Goal: Task Accomplishment & Management: Manage account settings

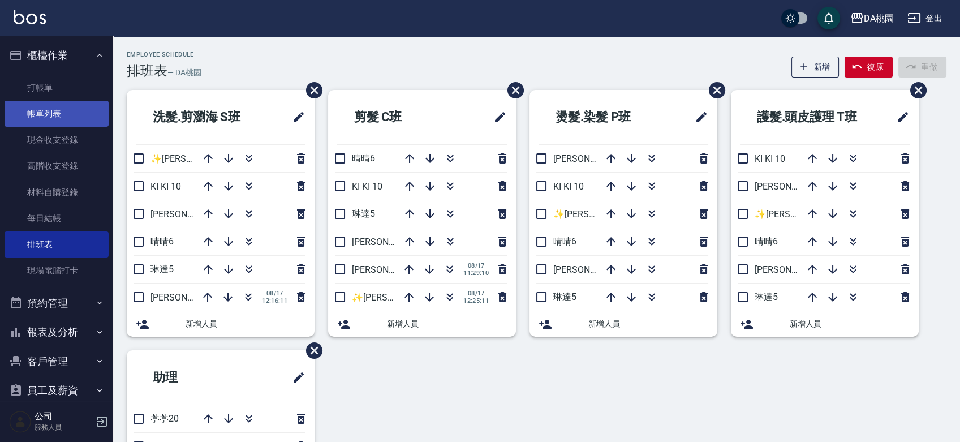
click at [55, 106] on link "帳單列表" at bounding box center [57, 114] width 104 height 26
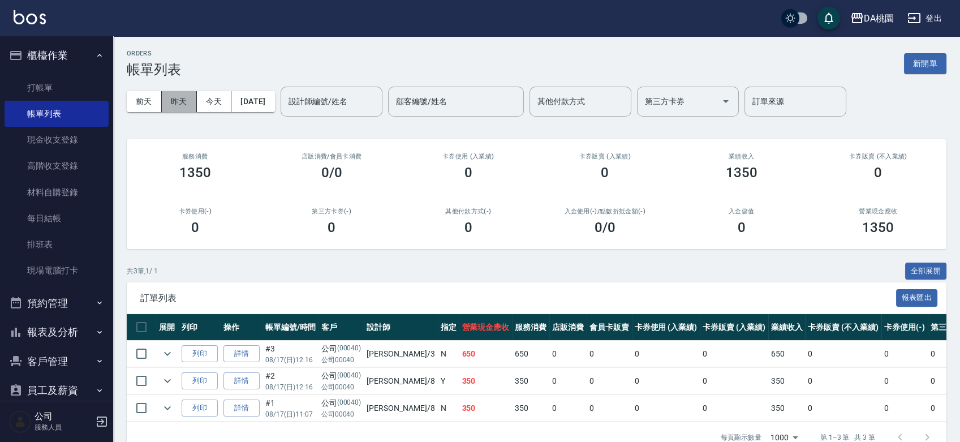
click at [179, 101] on button "昨天" at bounding box center [179, 101] width 35 height 21
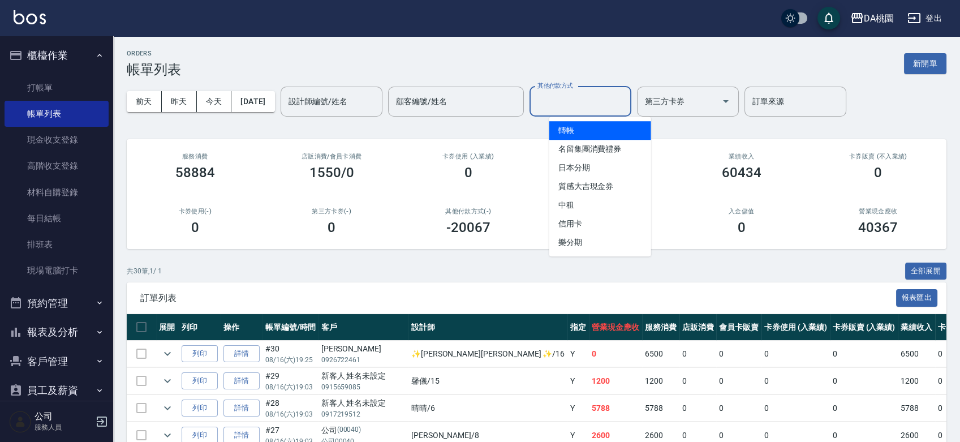
click at [604, 104] on input "其他付款方式" at bounding box center [581, 102] width 92 height 20
click at [596, 130] on span "轉帳" at bounding box center [600, 130] width 102 height 19
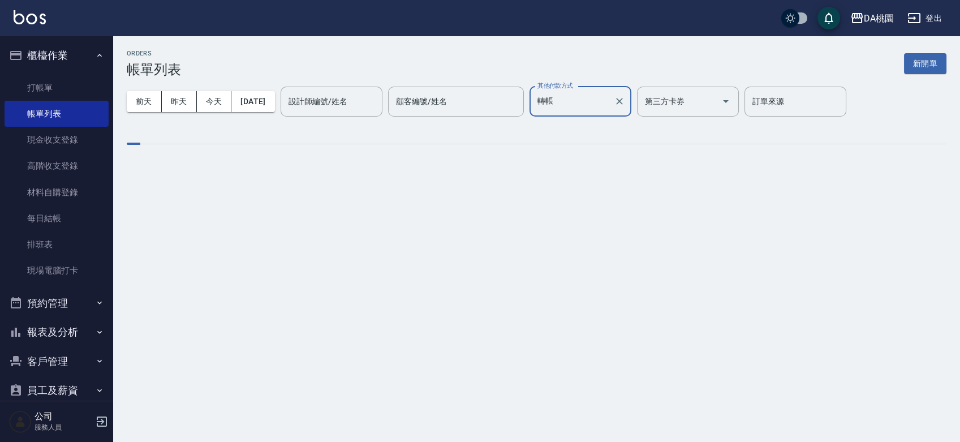
type input "轉帳"
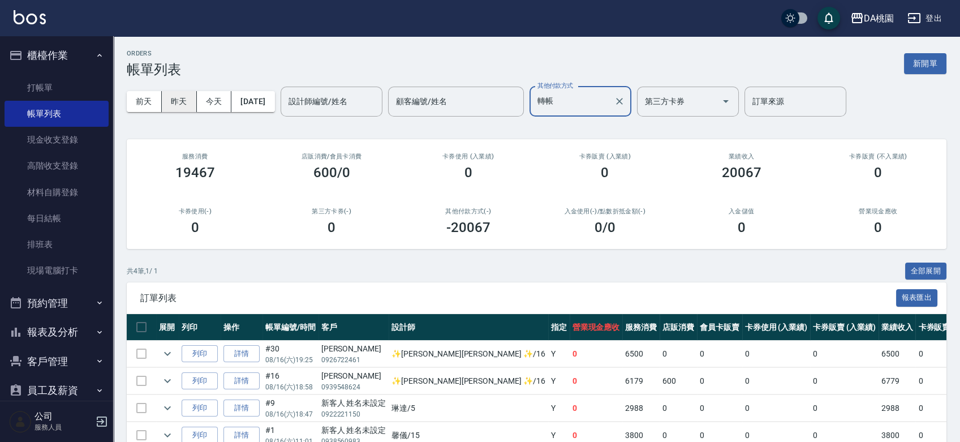
click at [177, 101] on button "昨天" at bounding box center [179, 101] width 35 height 21
click at [178, 98] on button "昨天" at bounding box center [179, 101] width 35 height 21
click at [625, 101] on icon "Clear" at bounding box center [619, 101] width 11 height 11
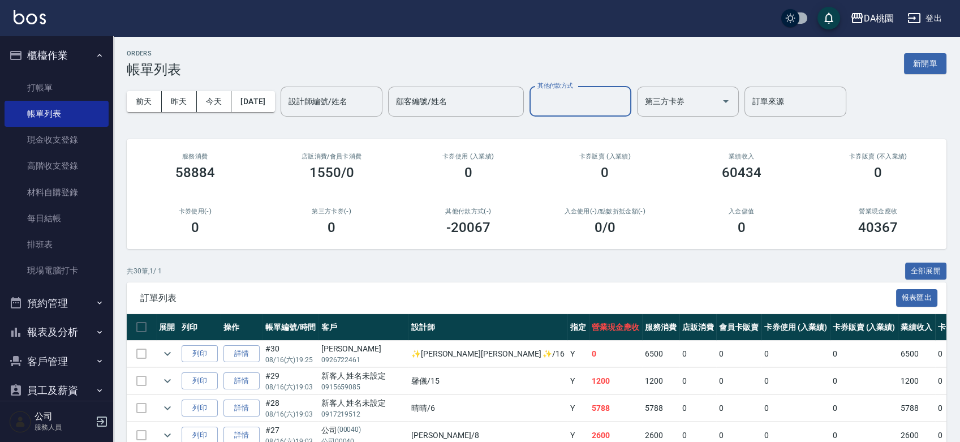
click at [182, 113] on div "前天 昨天 今天 2025/08/16 設計師編號/姓名 設計師編號/姓名 顧客編號/姓名 顧客編號/姓名 其他付款方式 其他付款方式 第三方卡券 第三方卡券…" at bounding box center [537, 101] width 820 height 48
click at [182, 107] on button "昨天" at bounding box center [179, 101] width 35 height 21
click at [187, 105] on button "昨天" at bounding box center [179, 101] width 35 height 21
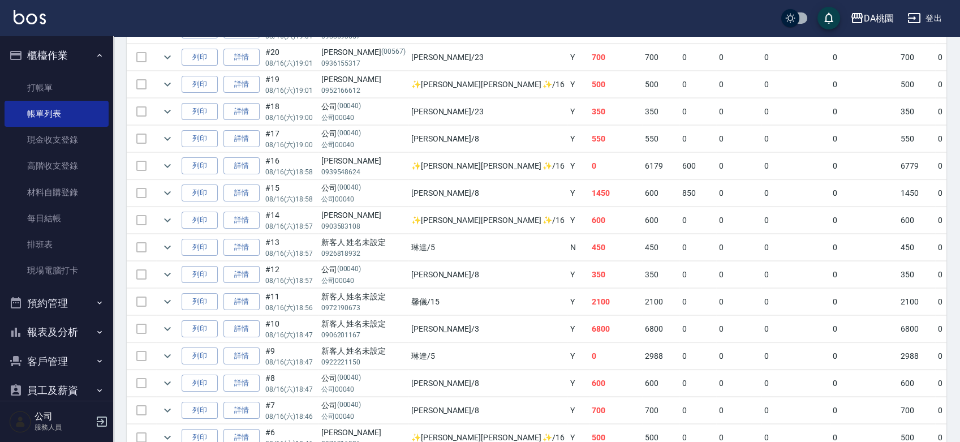
scroll to position [566, 0]
click at [169, 194] on icon "expand row" at bounding box center [168, 195] width 14 height 14
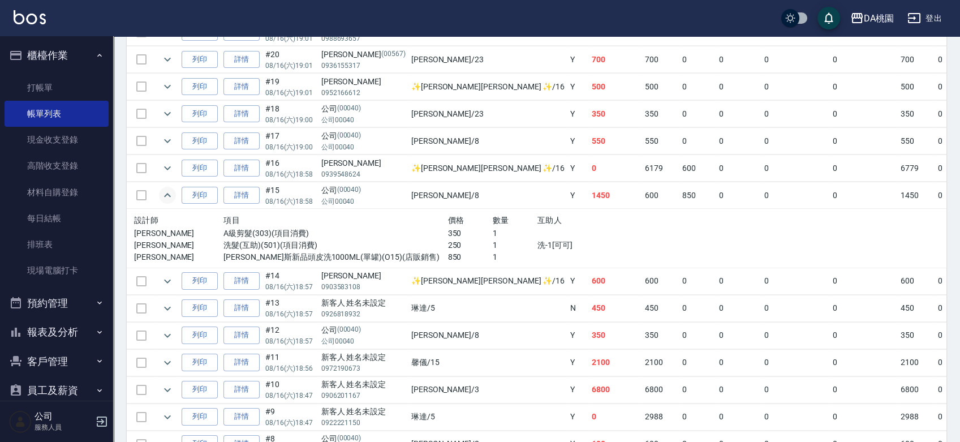
click at [169, 194] on icon "expand row" at bounding box center [167, 195] width 7 height 4
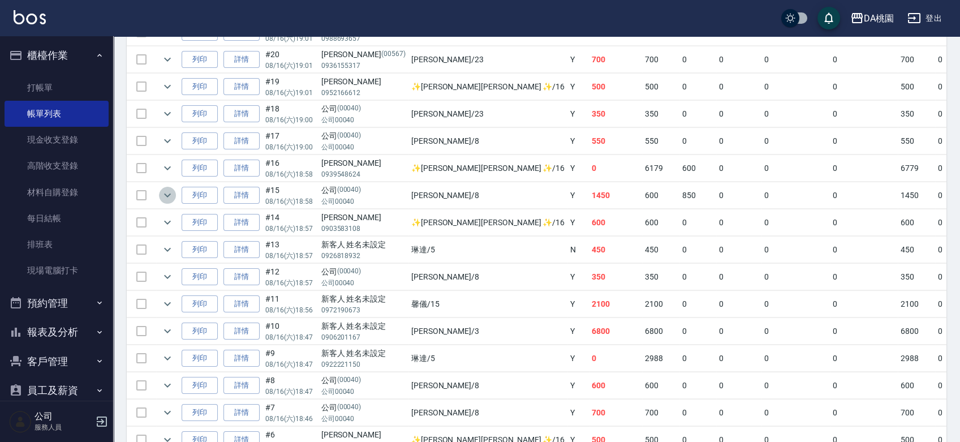
click at [169, 194] on icon "expand row" at bounding box center [168, 195] width 14 height 14
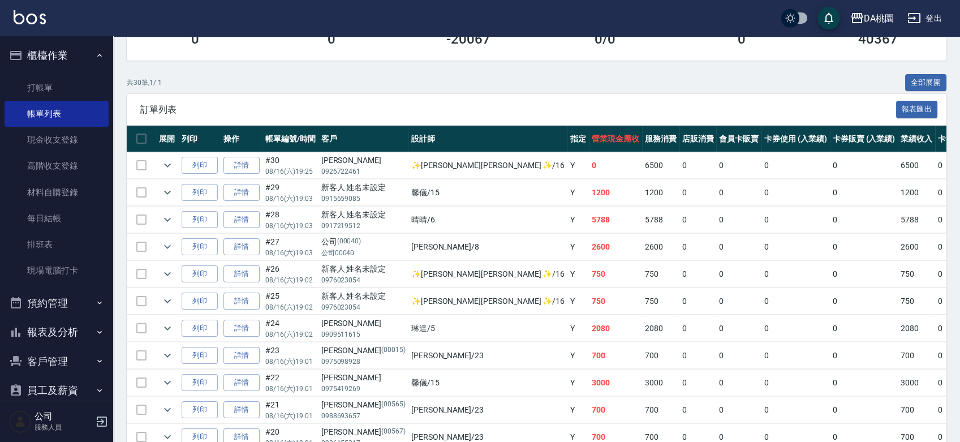
scroll to position [0, 0]
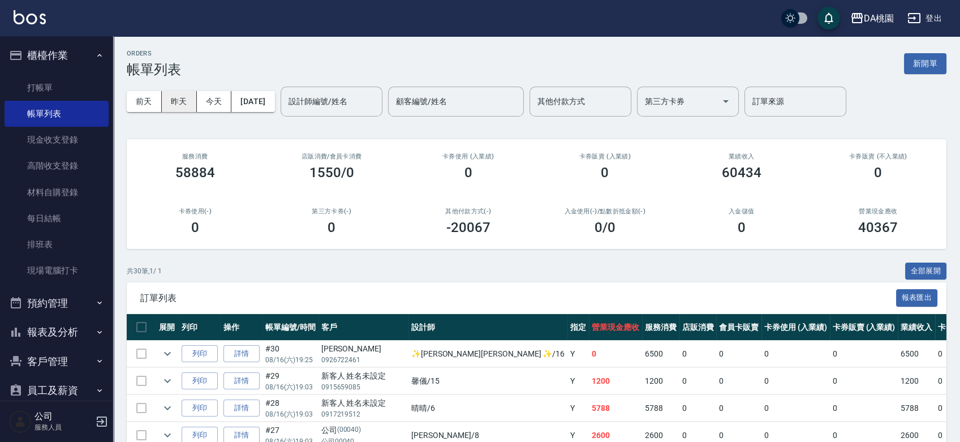
click at [187, 102] on button "昨天" at bounding box center [179, 101] width 35 height 21
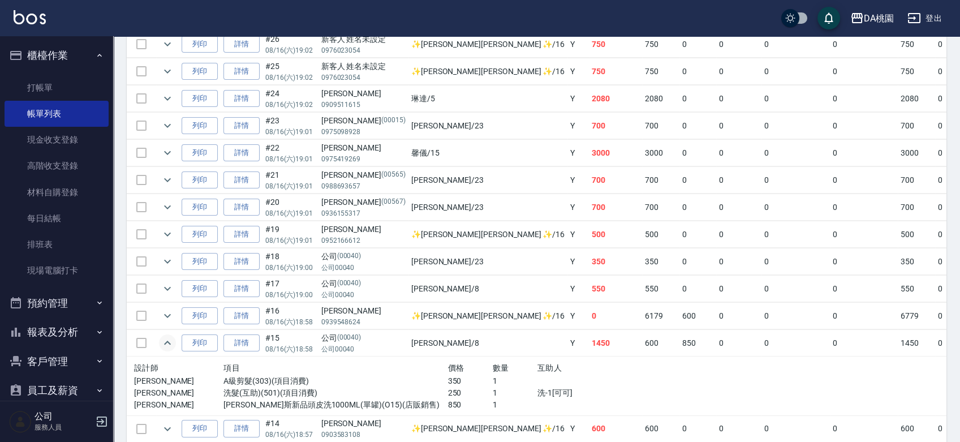
scroll to position [440, 0]
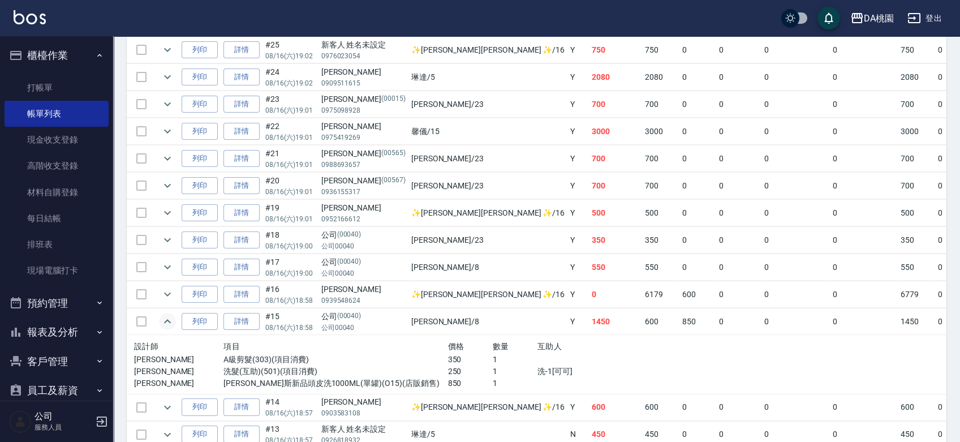
click at [167, 319] on icon "expand row" at bounding box center [167, 321] width 7 height 4
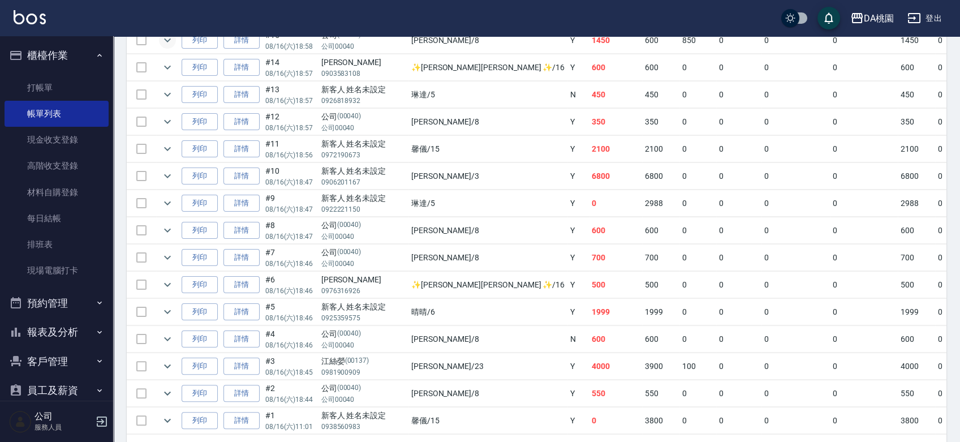
scroll to position [700, 0]
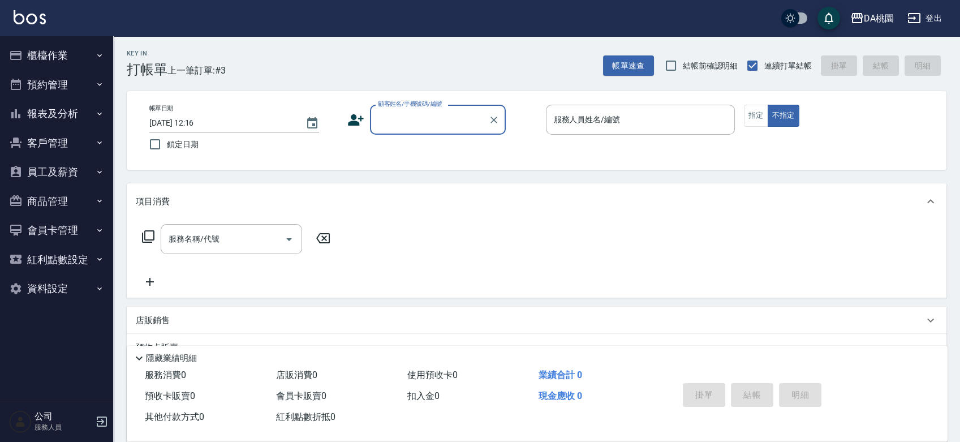
click at [387, 121] on input "顧客姓名/手機號碼/編號" at bounding box center [429, 120] width 109 height 20
type input "0970629483"
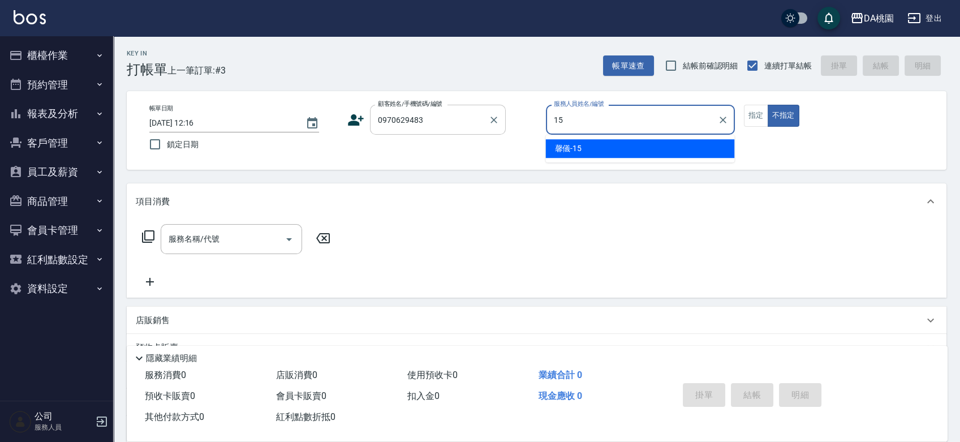
type input "馨儀-15"
type button "false"
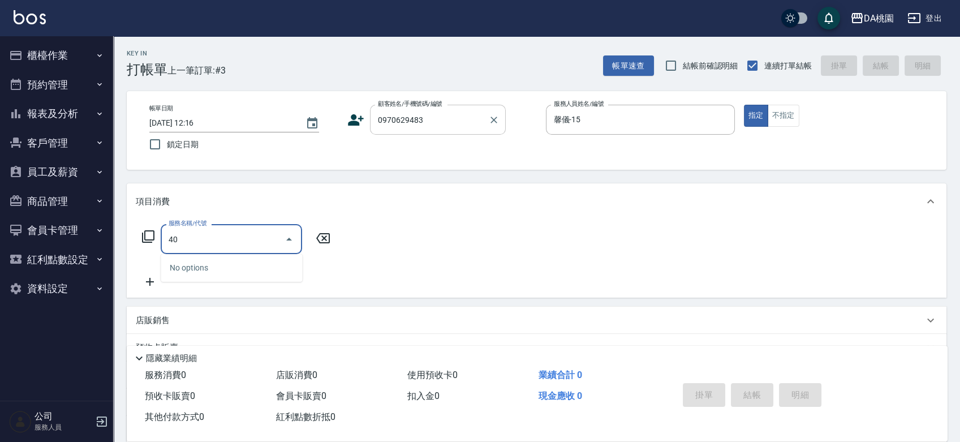
type input "400"
type input "150"
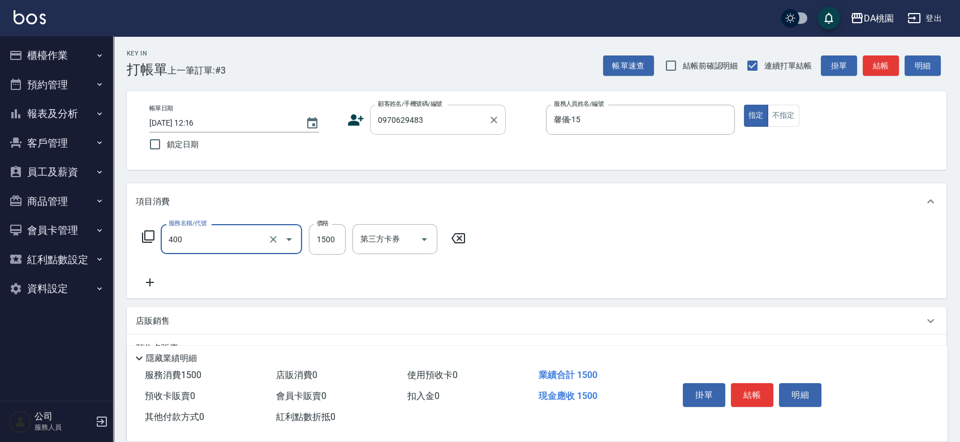
type input "染髮(400)"
type input "0"
type input "220"
type input "2200"
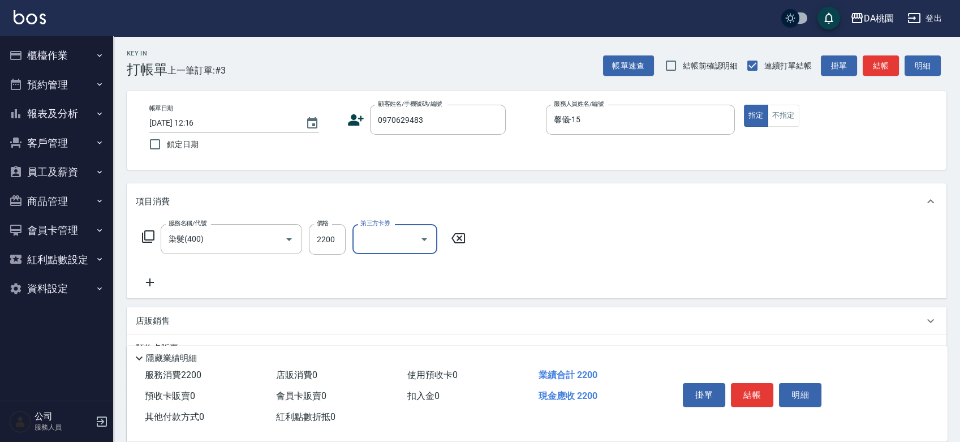
click at [467, 316] on div "店販銷售" at bounding box center [530, 321] width 788 height 12
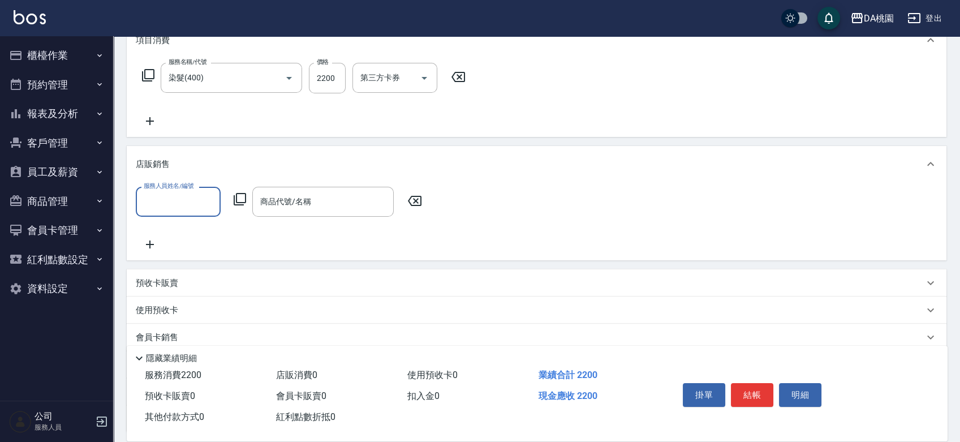
scroll to position [188, 0]
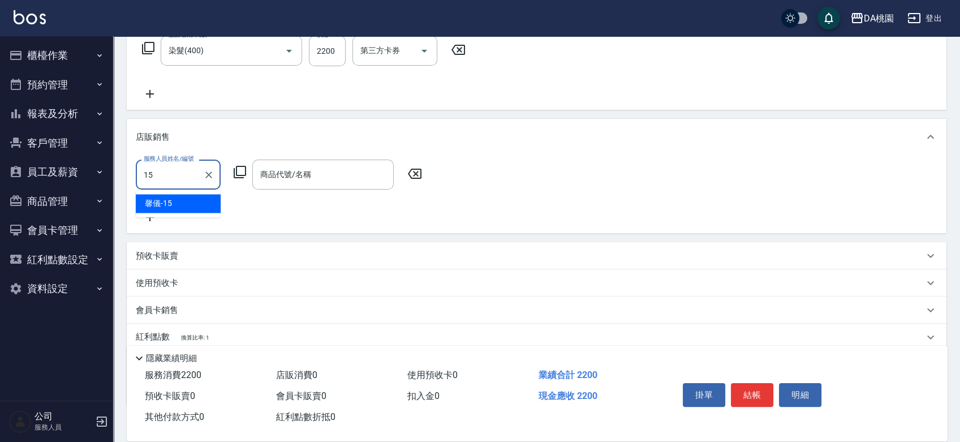
type input "馨儀-15"
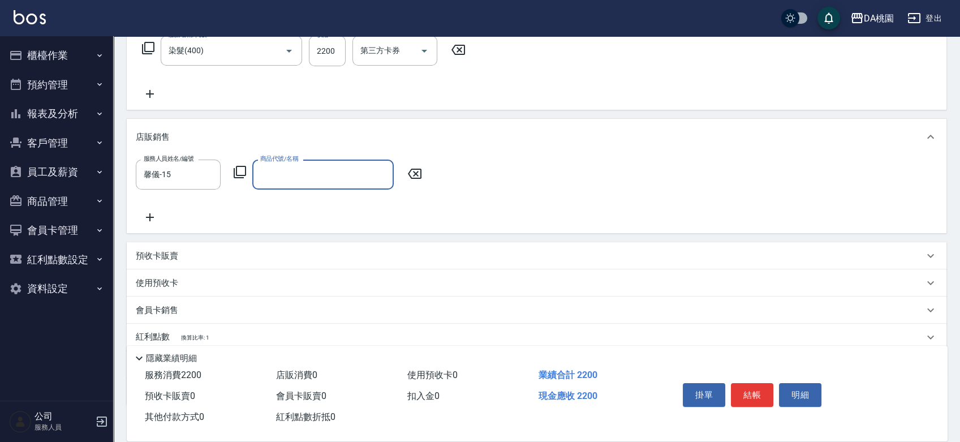
type input "v"
type input "小粉鑽、綠意 養髮液"
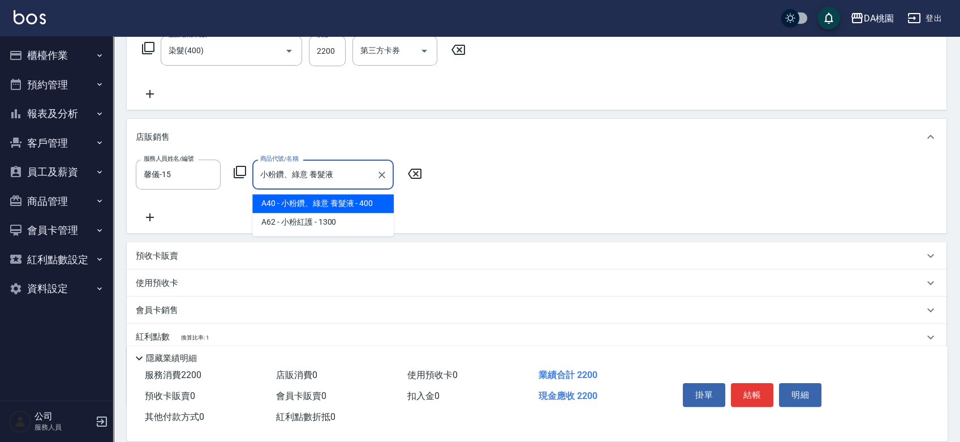
type input "260"
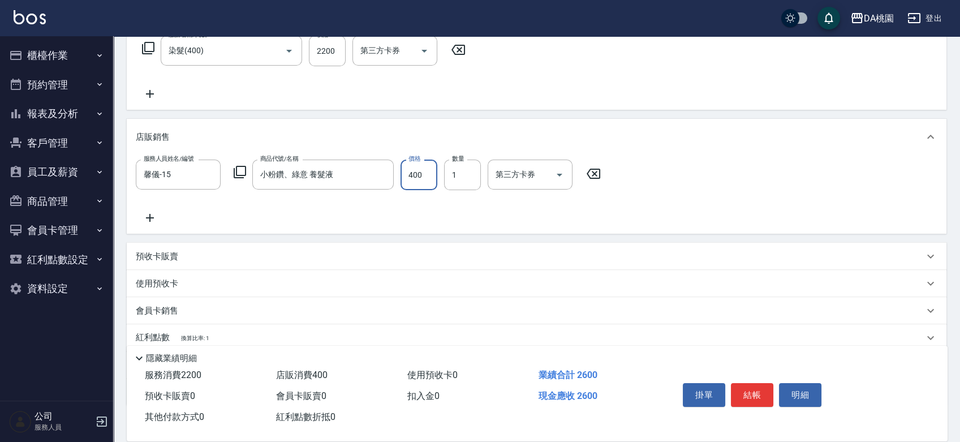
type input "2"
type input "220"
type input "200"
type input "240"
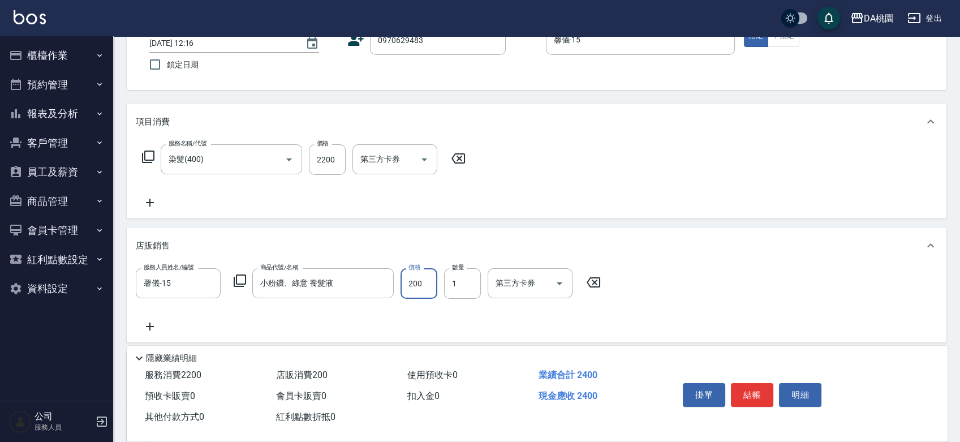
scroll to position [0, 0]
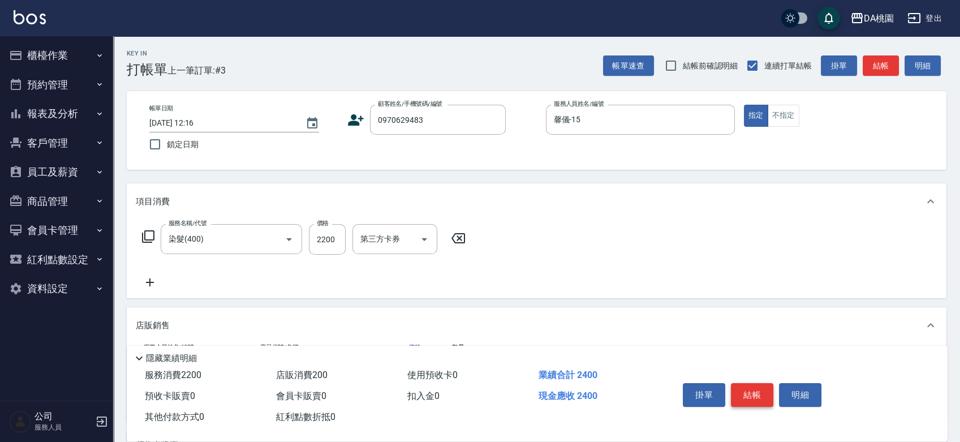
type input "200"
click at [755, 387] on button "結帳" at bounding box center [752, 395] width 42 height 24
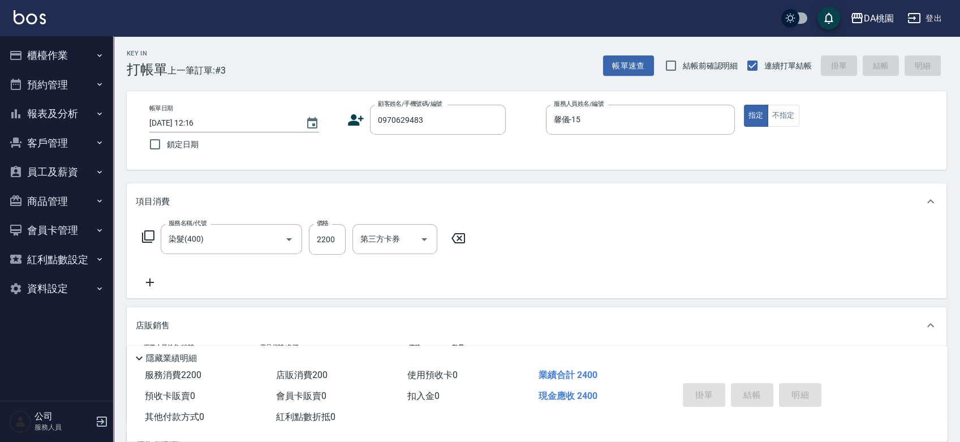
type input "2025/08/17 13:28"
type input "0"
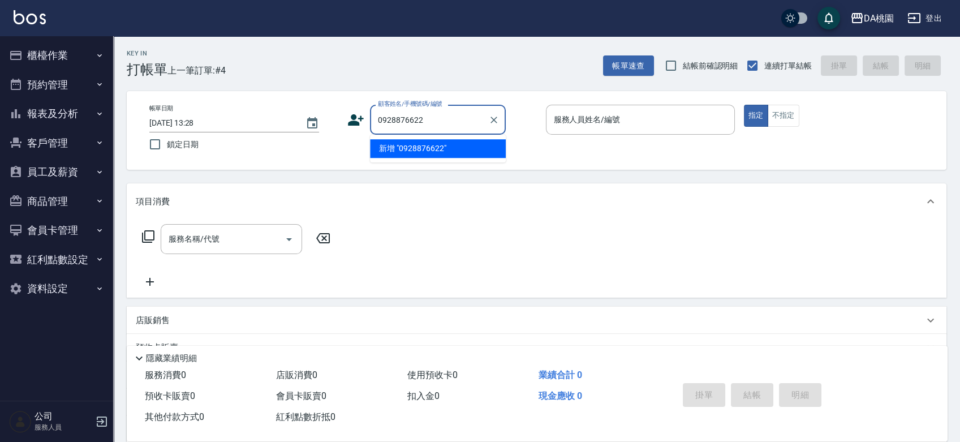
type input "0928876622"
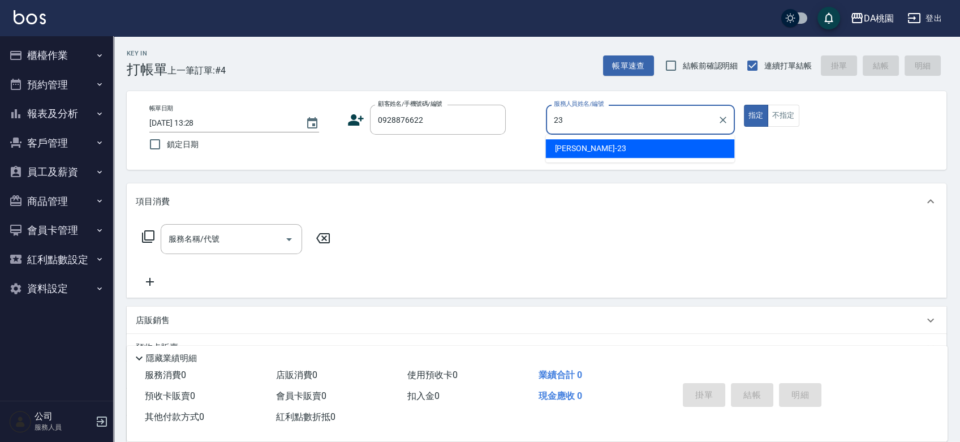
type input "亞瑟 -23"
type button "true"
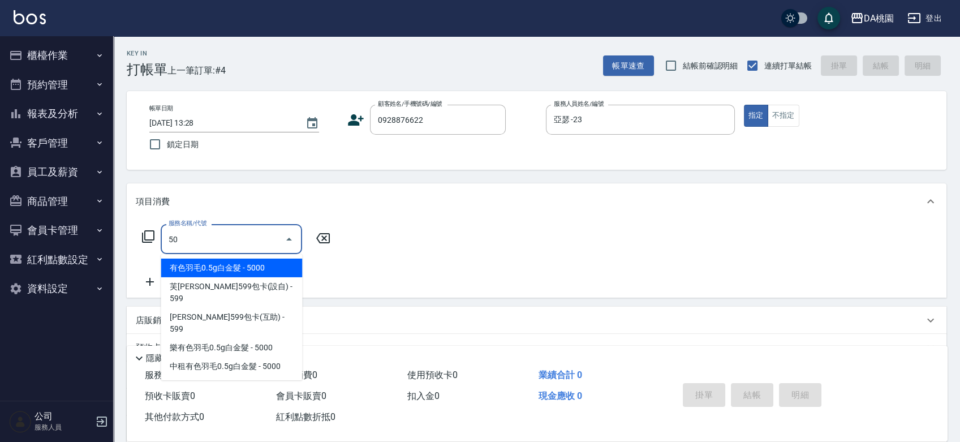
type input "500"
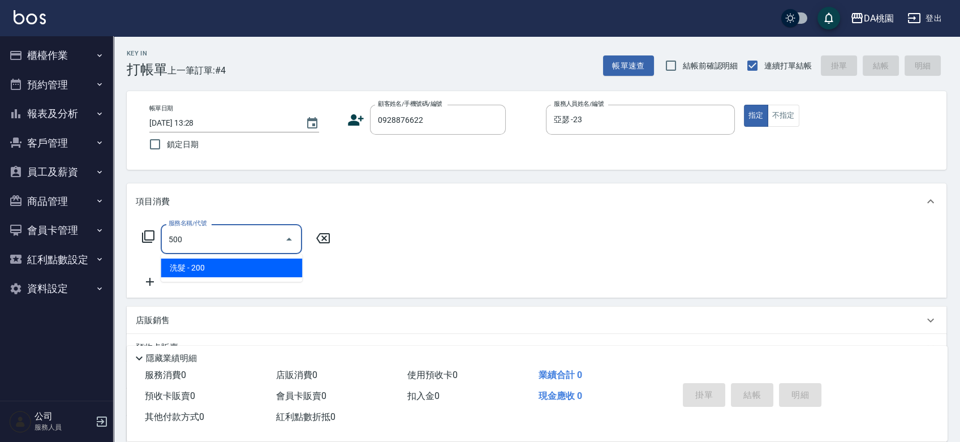
type input "20"
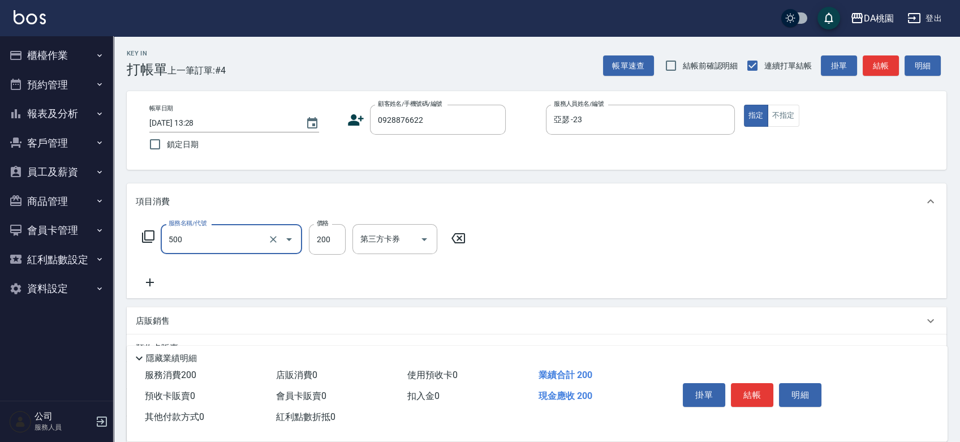
type input "洗髮(500)"
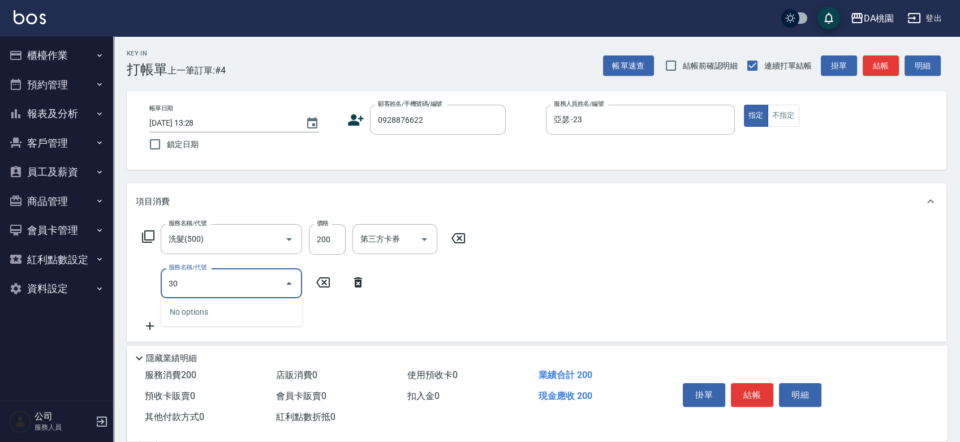
type input "303"
type input "50"
type input "A級剪髮(303)"
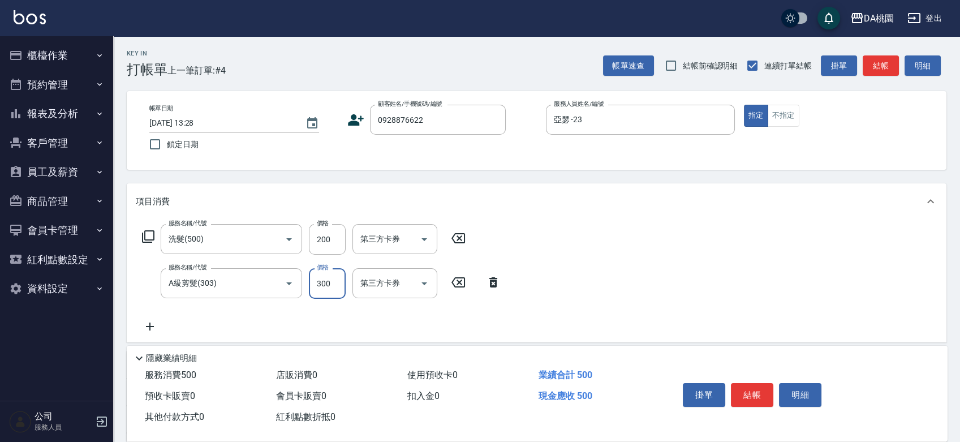
type input "20"
type input "50"
type input "70"
type input "500"
click at [753, 386] on button "結帳" at bounding box center [752, 395] width 42 height 24
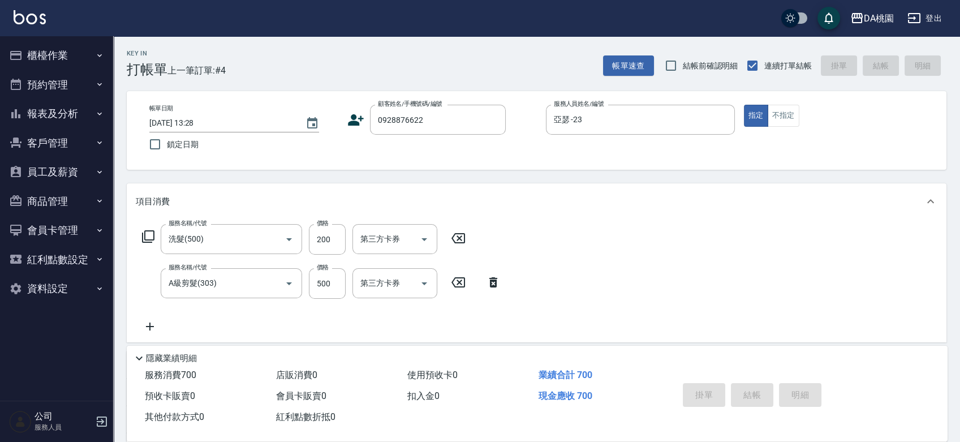
type input "0"
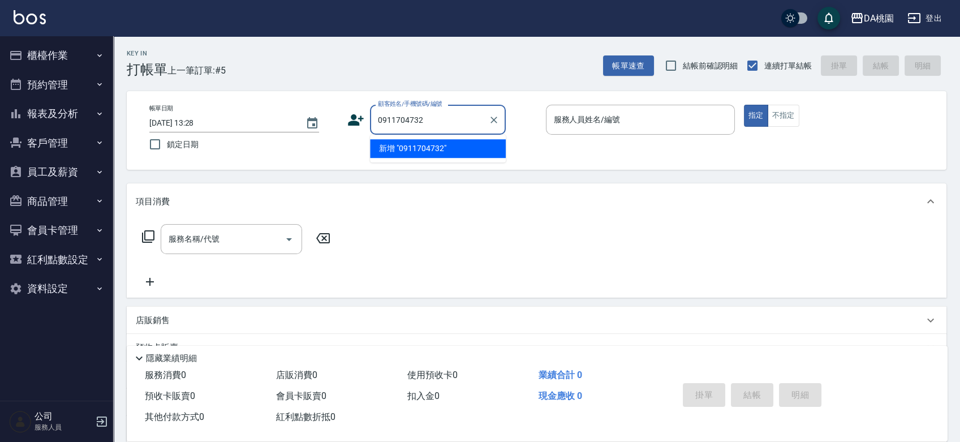
type input "0911704732"
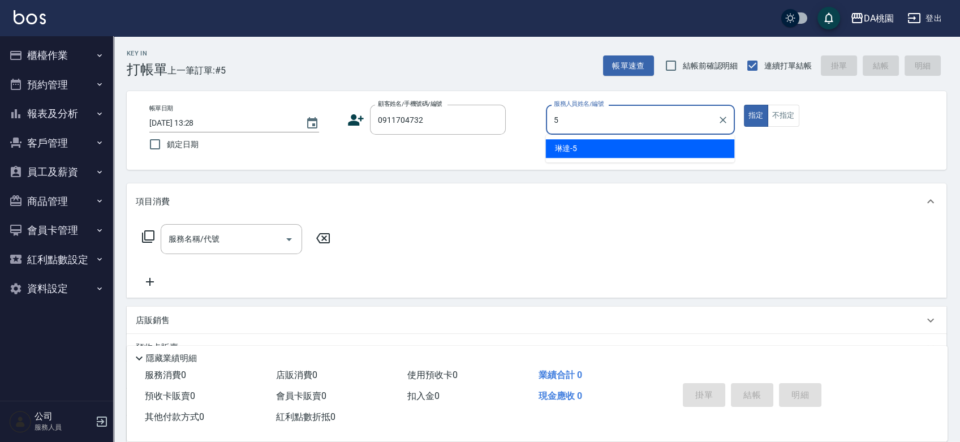
type input "琳達-5"
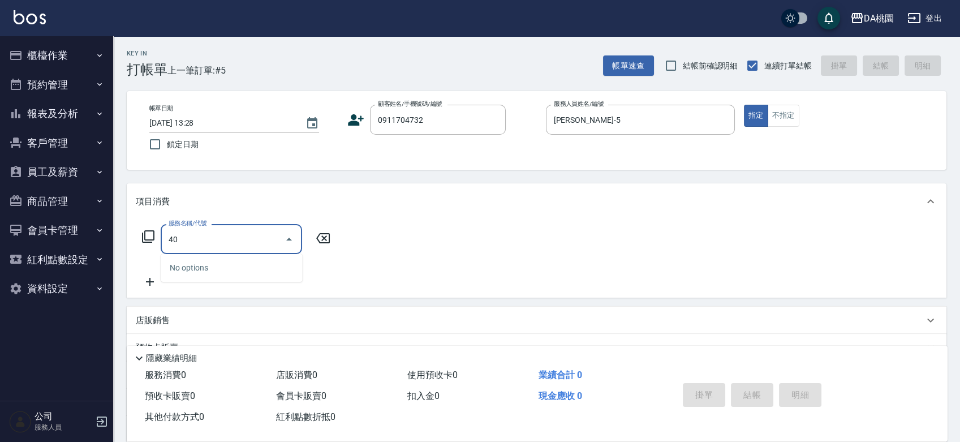
type input "400"
type input "150"
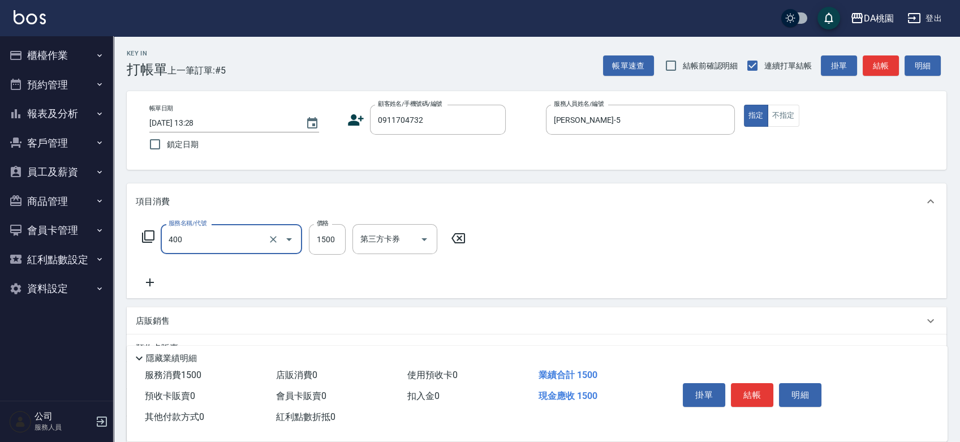
type input "染髮(400)"
type input "1"
type input "0"
type input "14"
type input "10"
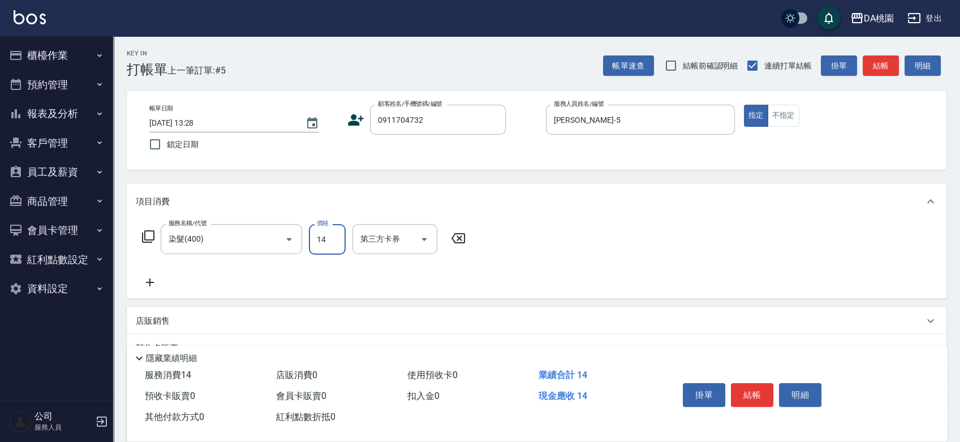
type input "148"
type input "140"
type input "1488"
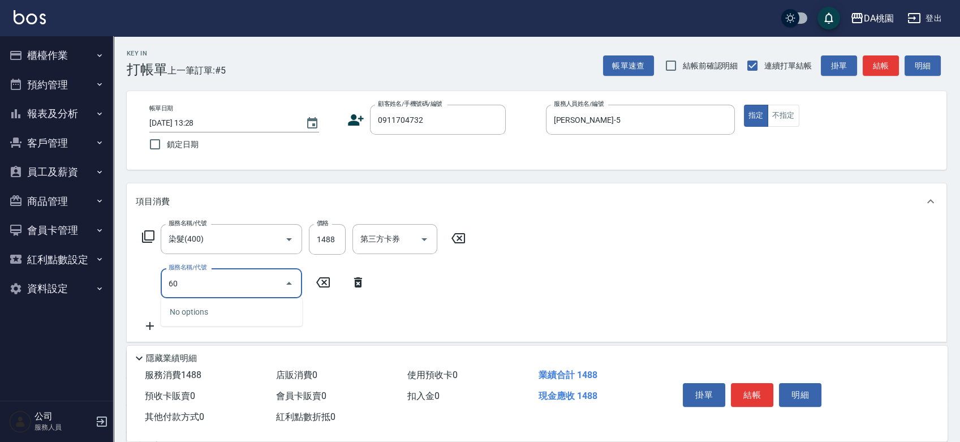
type input "608"
type input "260"
type input "鱗脂質護髮(608)"
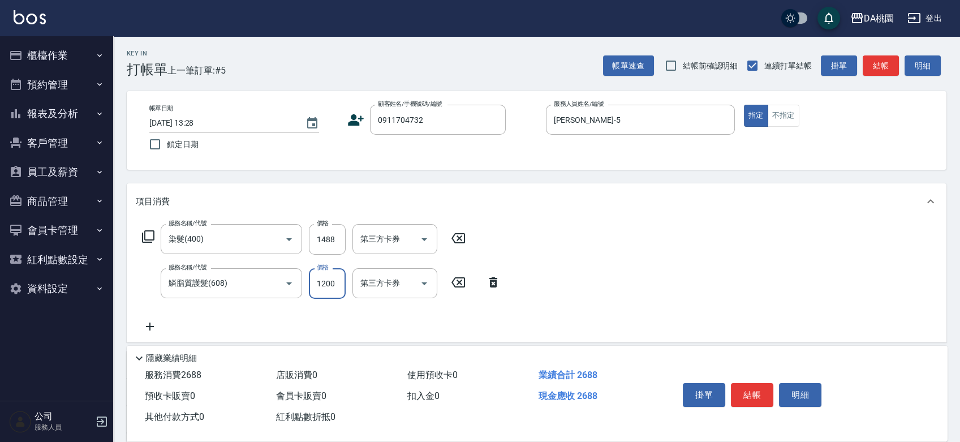
type input "140"
type input "15"
type input "150"
type input "160"
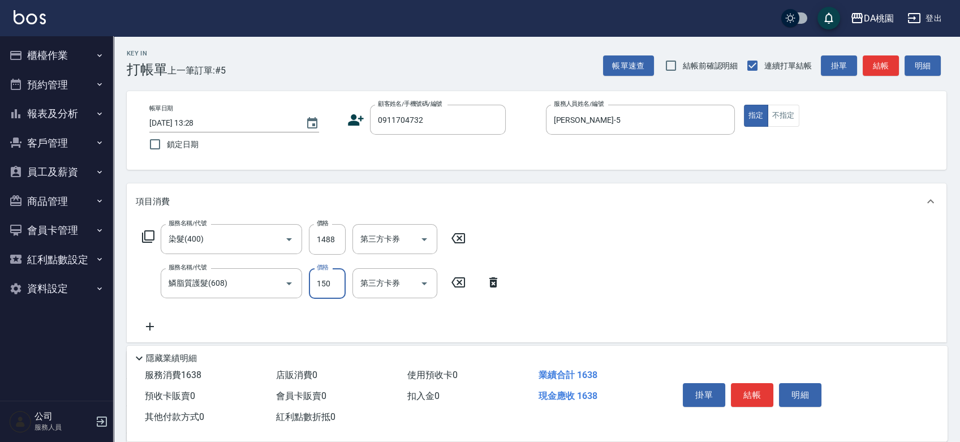
type input "1500"
type input "290"
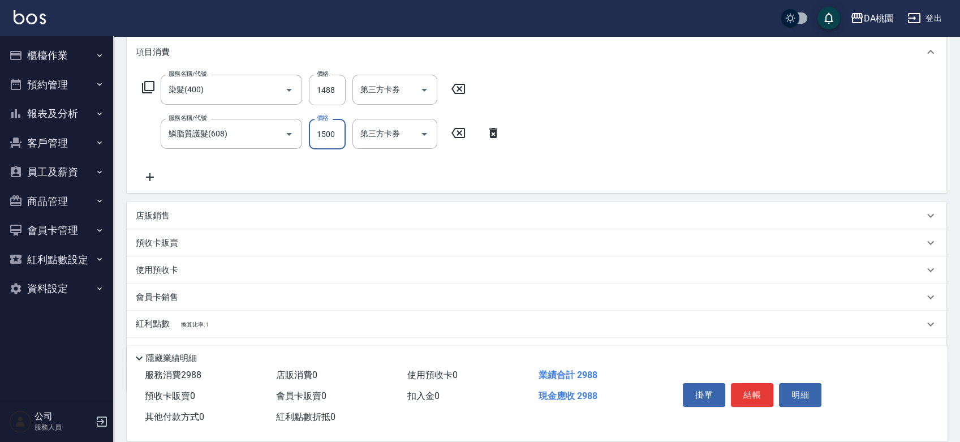
scroll to position [188, 0]
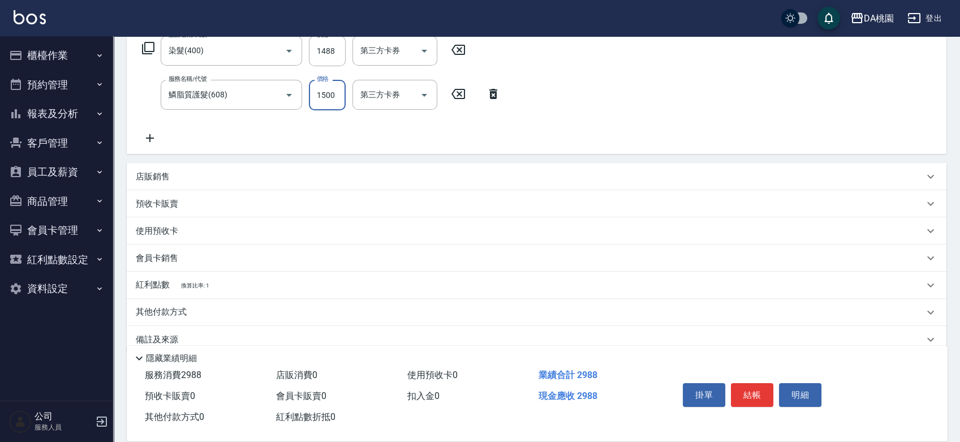
type input "1500"
click at [224, 302] on div "其他付款方式" at bounding box center [537, 312] width 820 height 27
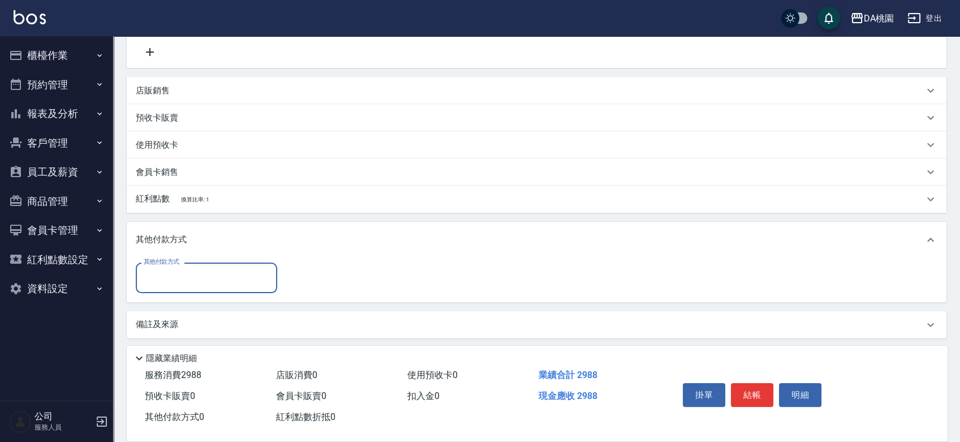
scroll to position [277, 0]
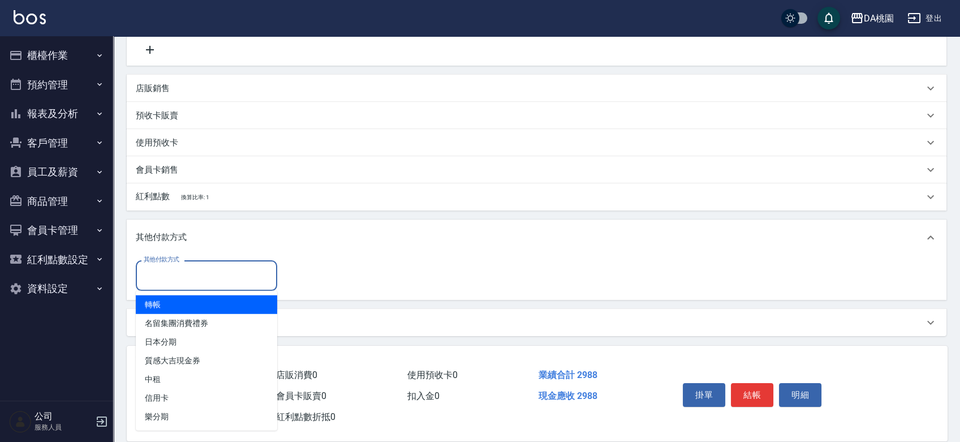
click at [198, 278] on input "其他付款方式" at bounding box center [206, 275] width 131 height 20
click at [179, 303] on span "轉帳" at bounding box center [206, 304] width 141 height 19
type input "轉帳"
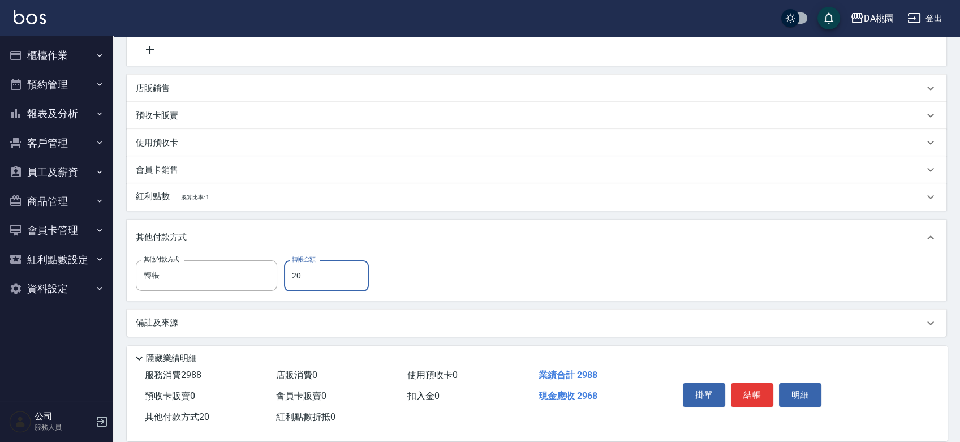
type input "290"
type input "260"
type input "2980"
type input "0"
type input "298"
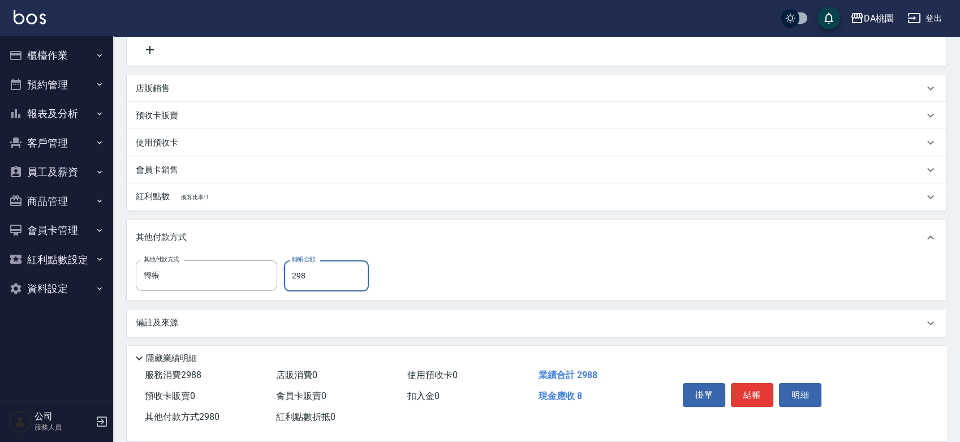
type input "260"
type input "2988"
type input "0"
type input "2988"
click at [756, 393] on button "結帳" at bounding box center [752, 395] width 42 height 24
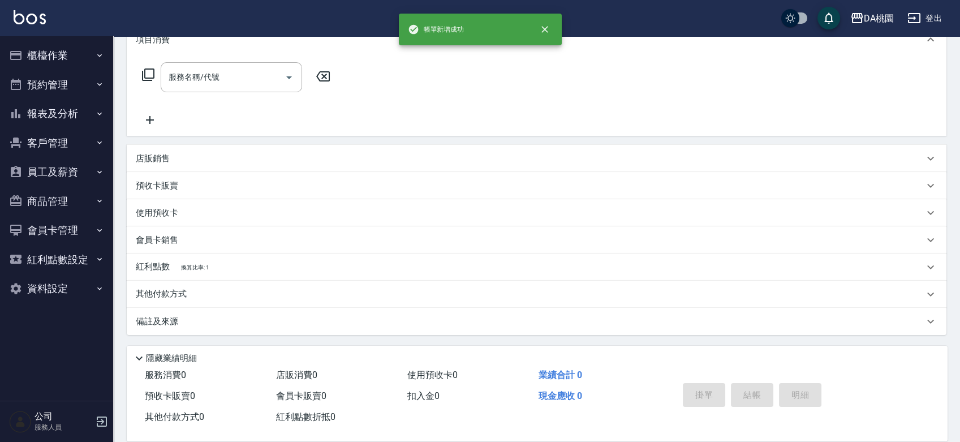
scroll to position [0, 0]
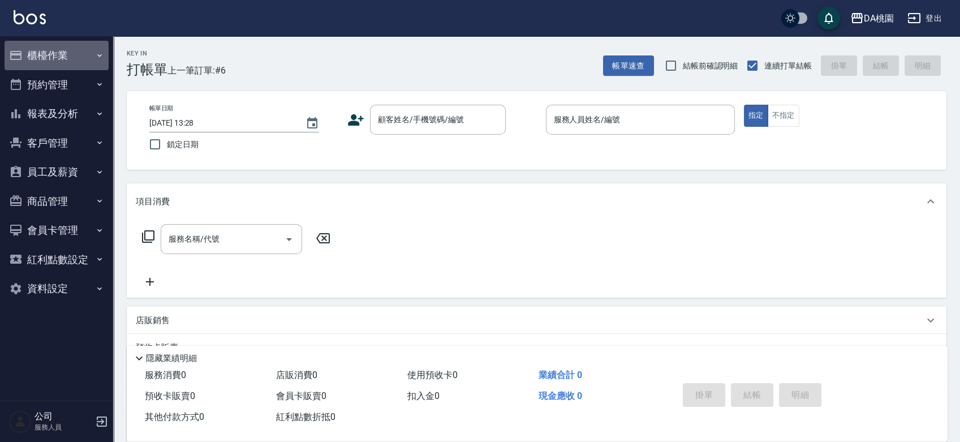
click at [50, 53] on button "櫃檯作業" at bounding box center [57, 55] width 104 height 29
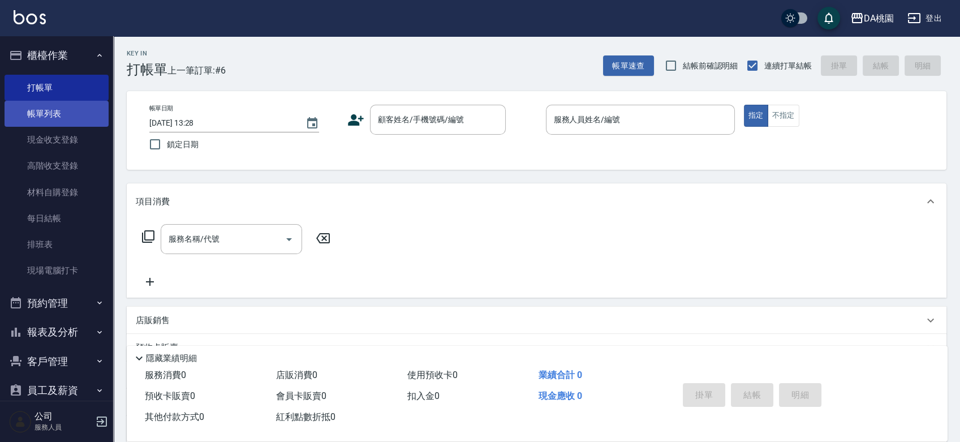
drag, startPoint x: 52, startPoint y: 96, endPoint x: 52, endPoint y: 111, distance: 14.7
click at [52, 97] on link "打帳單" at bounding box center [57, 88] width 104 height 26
click at [53, 125] on link "帳單列表" at bounding box center [57, 114] width 104 height 26
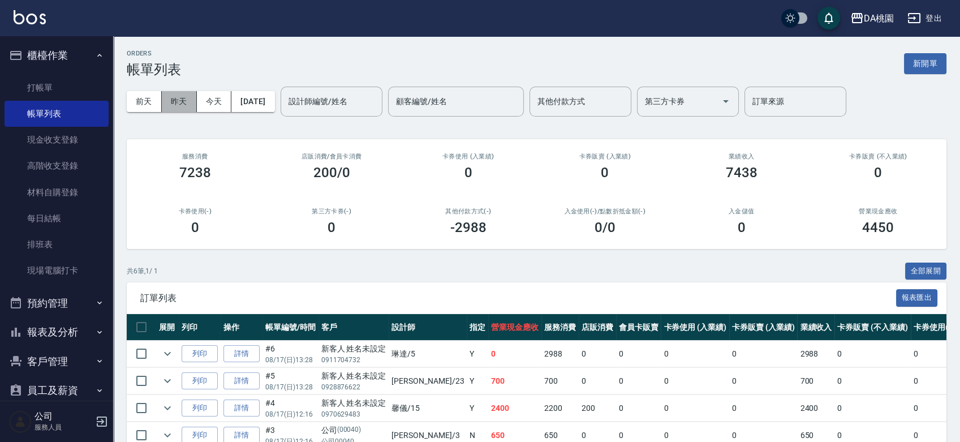
click at [184, 102] on button "昨天" at bounding box center [179, 101] width 35 height 21
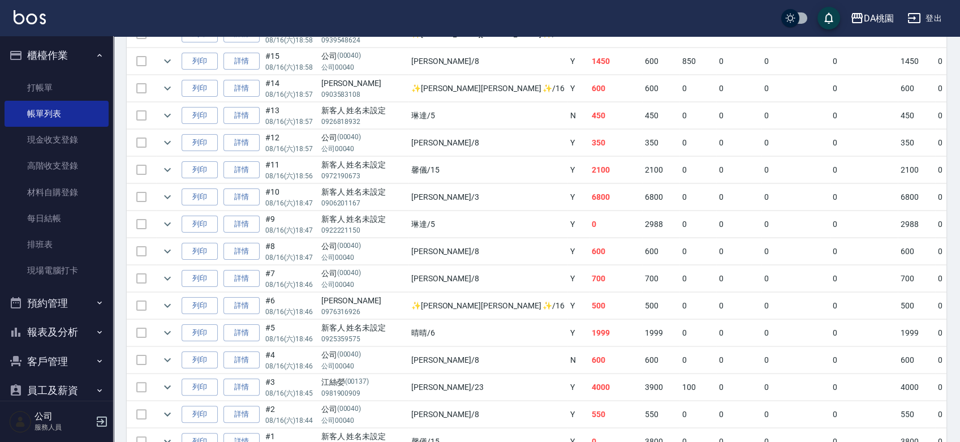
scroll to position [763, 0]
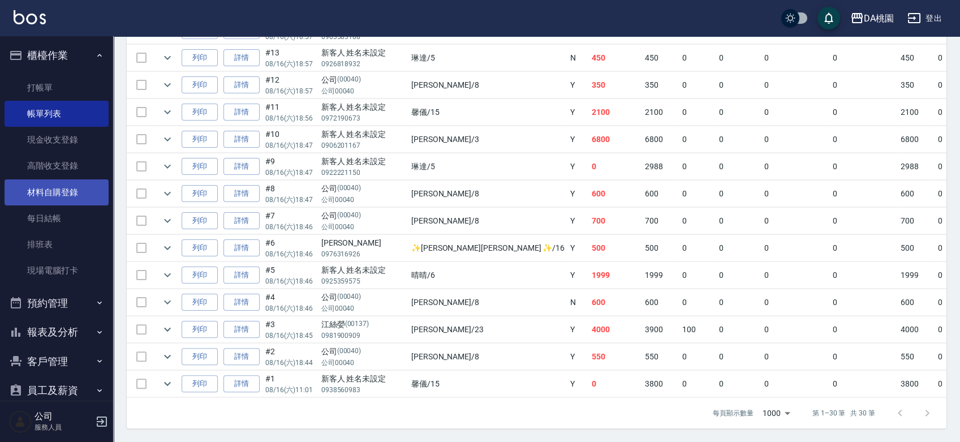
click at [63, 193] on link "材料自購登錄" at bounding box center [57, 192] width 104 height 26
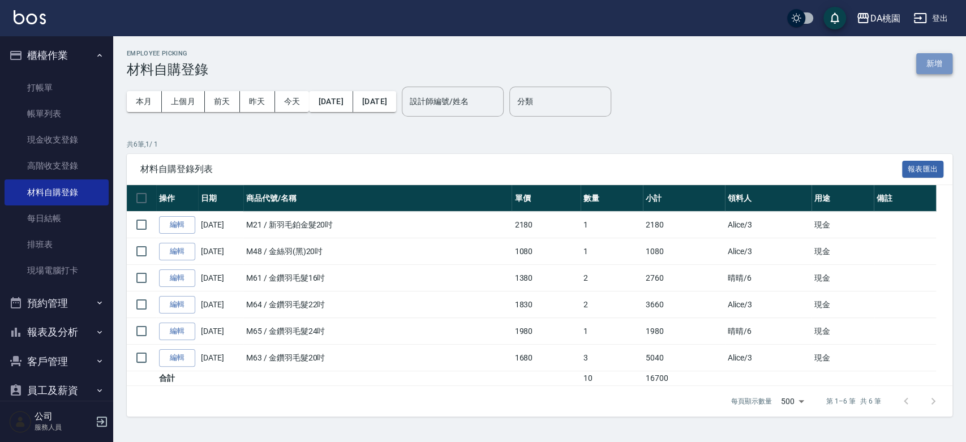
click at [921, 68] on button "新增" at bounding box center [934, 63] width 36 height 21
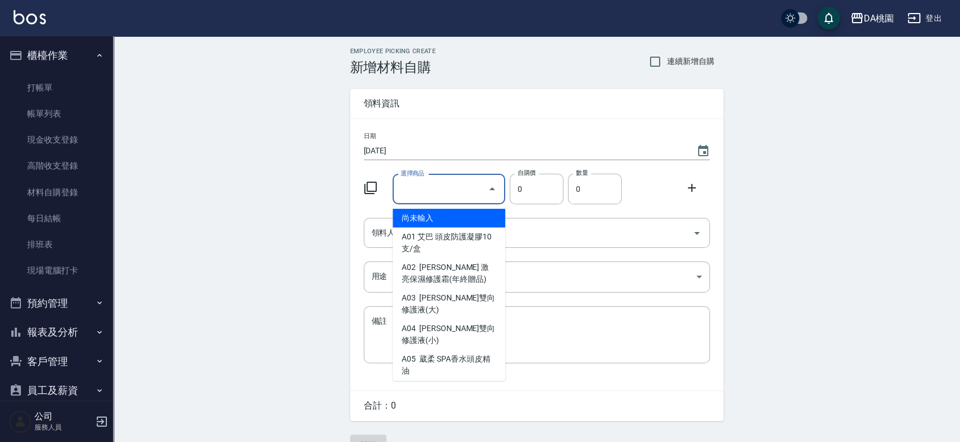
click at [432, 187] on input "選擇商品" at bounding box center [440, 189] width 85 height 20
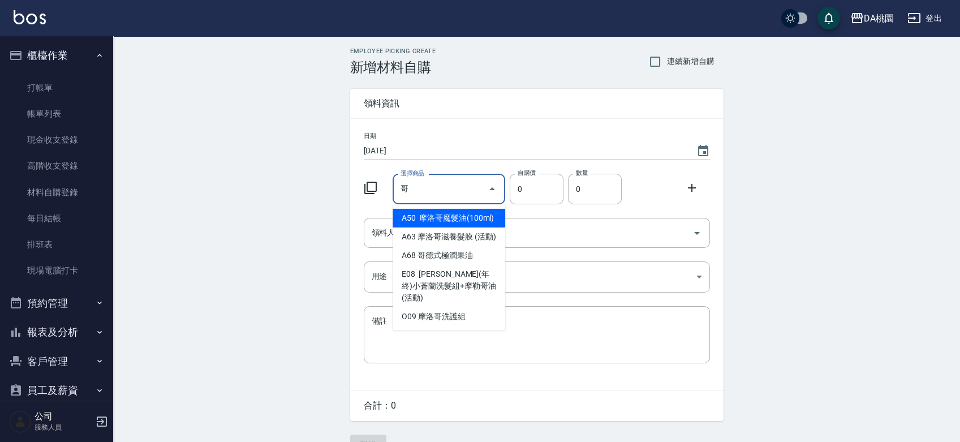
type input "摩洛哥魔髮油(100ml)"
type input "200"
type input "1"
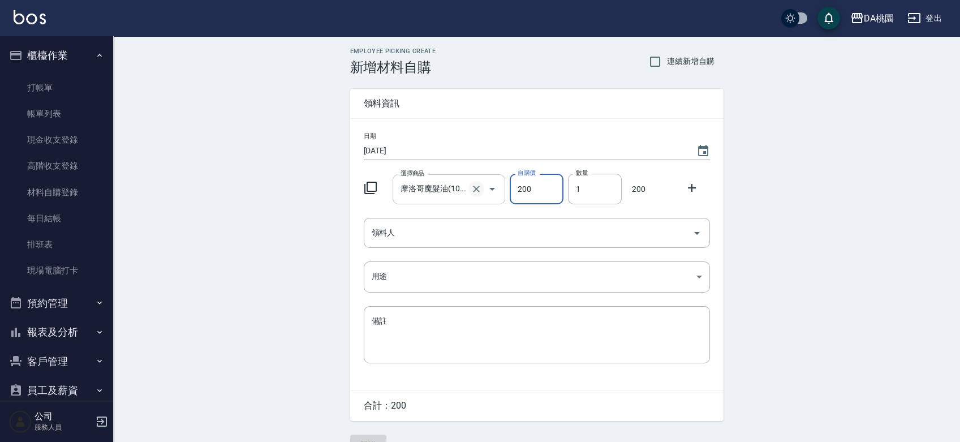
click at [476, 187] on icon "Clear" at bounding box center [476, 188] width 11 height 11
type input "0"
click at [423, 190] on input "選擇商品" at bounding box center [440, 189] width 85 height 20
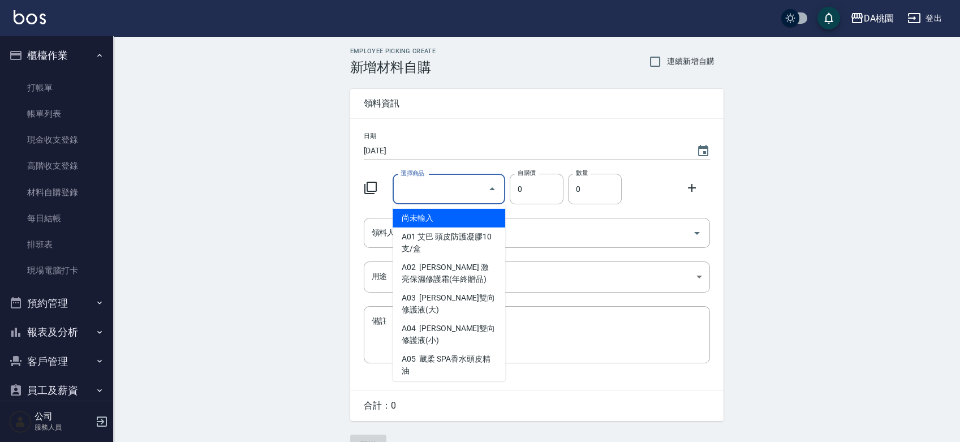
type input "e"
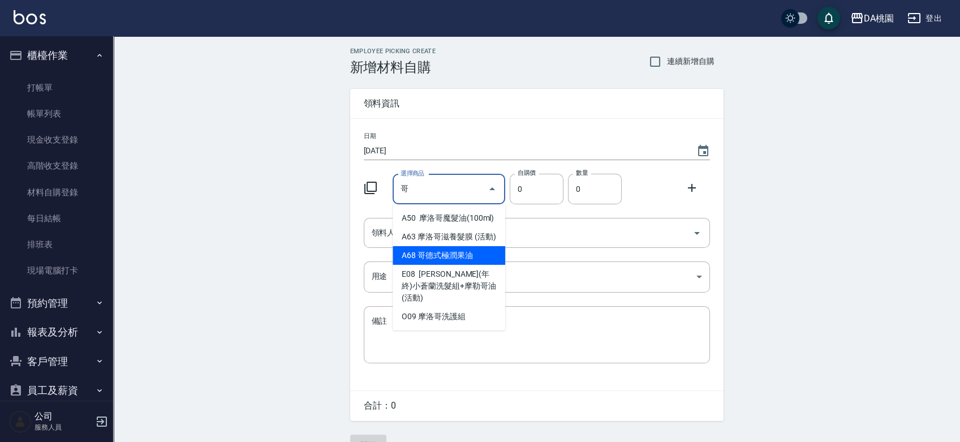
type input "哥德式極潤果油"
type input "480"
type input "1"
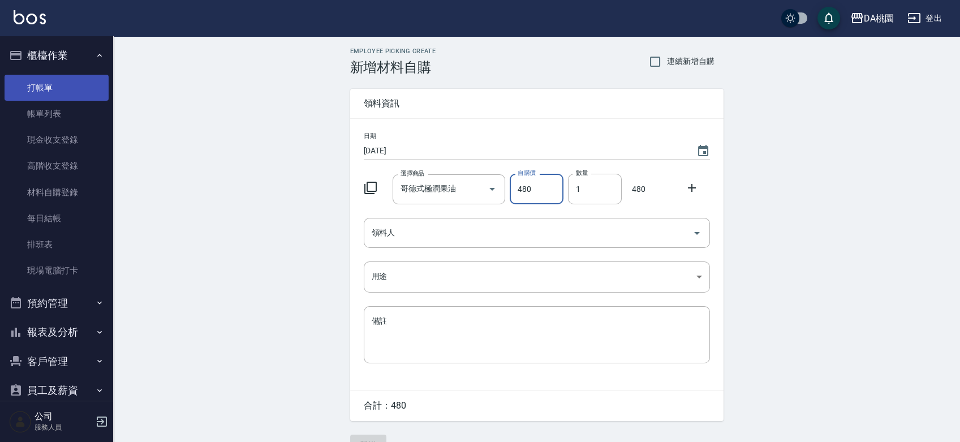
click at [37, 83] on link "打帳單" at bounding box center [57, 88] width 104 height 26
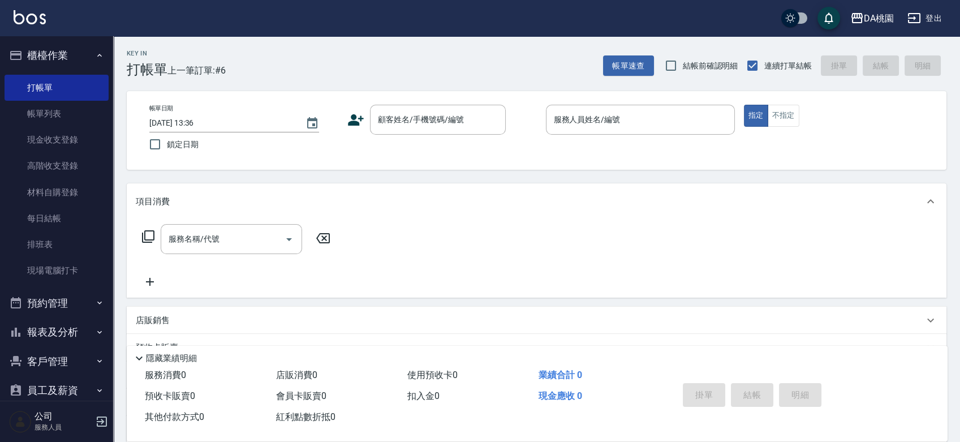
click at [525, 157] on div "帳單日期 2025/08/17 13:36 鎖定日期 顧客姓名/手機號碼/編號 顧客姓名/手機號碼/編號 服務人員姓名/編號 服務人員姓名/編號 指定 不指定" at bounding box center [537, 130] width 820 height 79
click at [532, 147] on div "帳單日期 2025/08/17 13:36 鎖定日期 顧客姓名/手機號碼/編號 顧客姓名/手機號碼/編號 服務人員姓名/編號 服務人員姓名/編號 指定 不指定" at bounding box center [536, 130] width 792 height 51
click at [516, 144] on div "帳單日期 2025/08/17 13:36 鎖定日期 顧客姓名/手機號碼/編號 顧客姓名/手機號碼/編號 服務人員姓名/編號 服務人員姓名/編號 指定 不指定" at bounding box center [536, 130] width 792 height 51
click at [503, 177] on div "Key In 打帳單 上一筆訂單:#6 帳單速查 結帳前確認明細 連續打單結帳 掛單 結帳 明細 帳單日期 2025/08/17 13:36 鎖定日期 顧客姓…" at bounding box center [536, 319] width 847 height 567
click at [530, 156] on div "帳單日期 2025/08/17 13:36 鎖定日期 顧客姓名/手機號碼/編號 顧客姓名/手機號碼/編號 服務人員姓名/編號 服務人員姓名/編號 指定 不指定" at bounding box center [536, 130] width 792 height 51
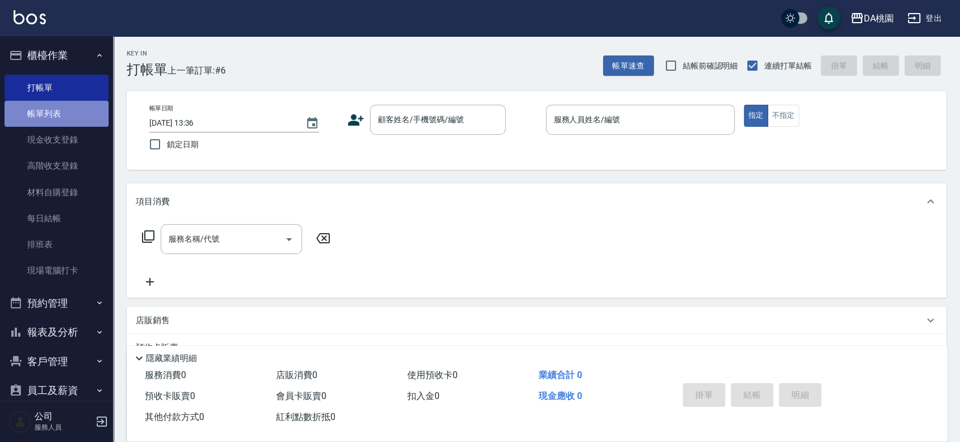
click at [72, 119] on link "帳單列表" at bounding box center [57, 114] width 104 height 26
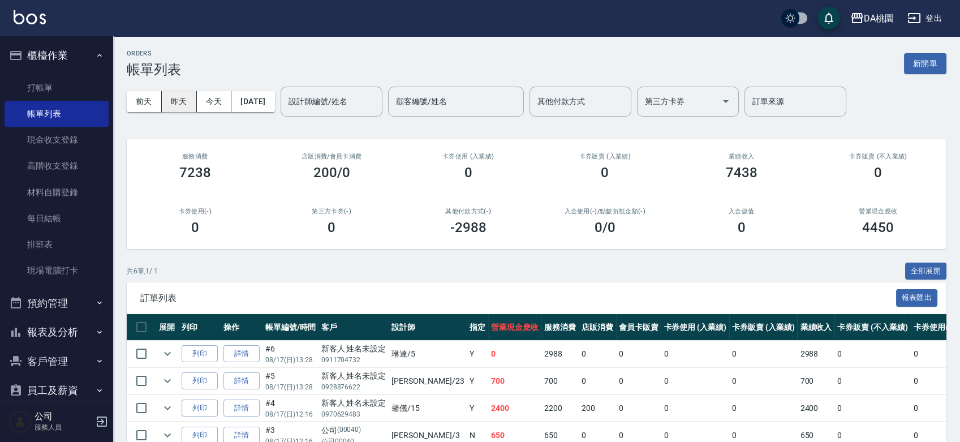
click at [188, 100] on button "昨天" at bounding box center [179, 101] width 35 height 21
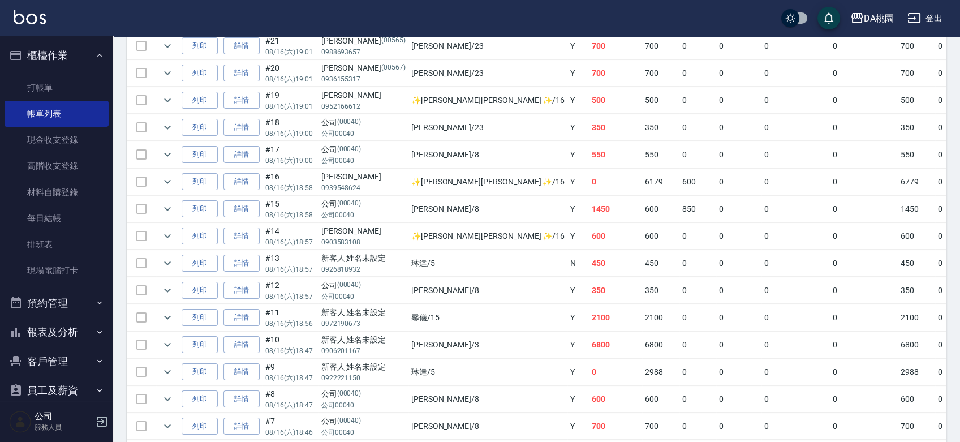
scroll to position [574, 0]
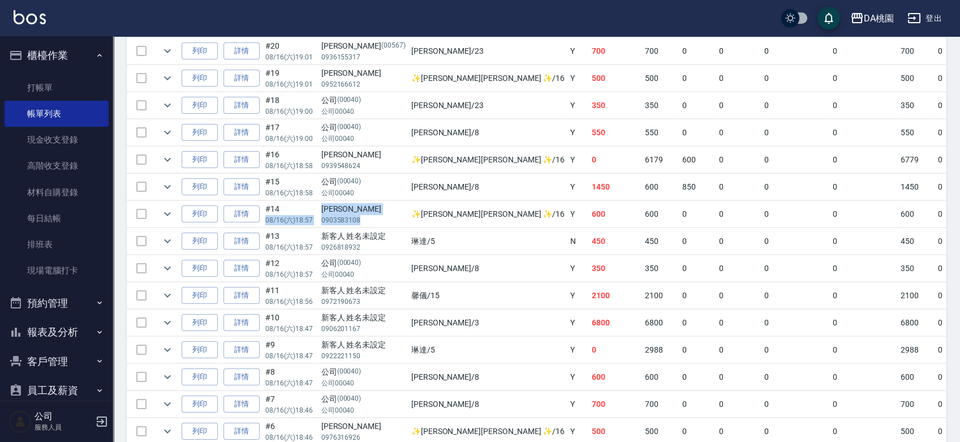
drag, startPoint x: 315, startPoint y: 212, endPoint x: 365, endPoint y: 215, distance: 49.9
click at [365, 215] on tr "列印 詳情 #14 08/16 (六) 18:57 廖紘緯 0903583108 ✨GARY蓋瑞 ✨ /16 Y 600 600 0 0 0 0 600 0 …" at bounding box center [733, 214] width 1213 height 27
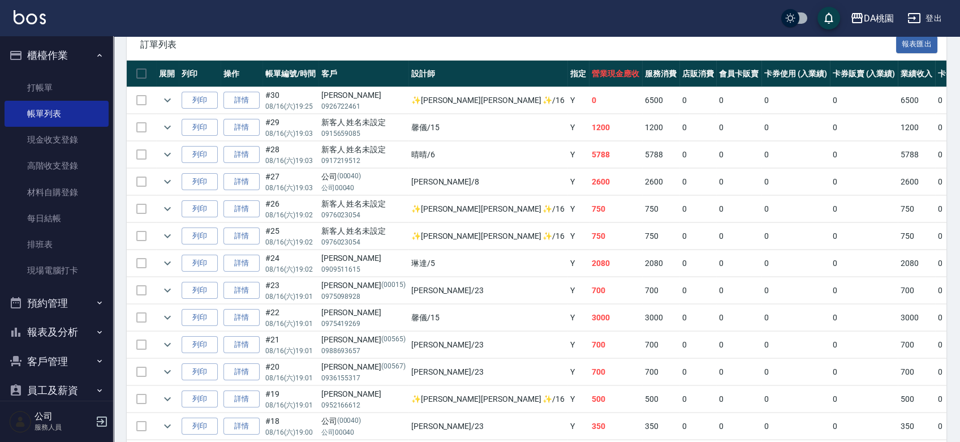
scroll to position [0, 0]
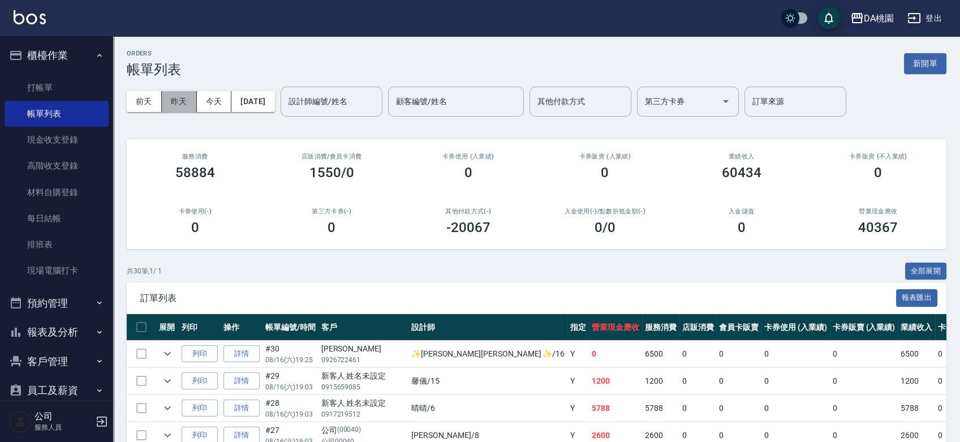
click at [183, 98] on button "昨天" at bounding box center [179, 101] width 35 height 21
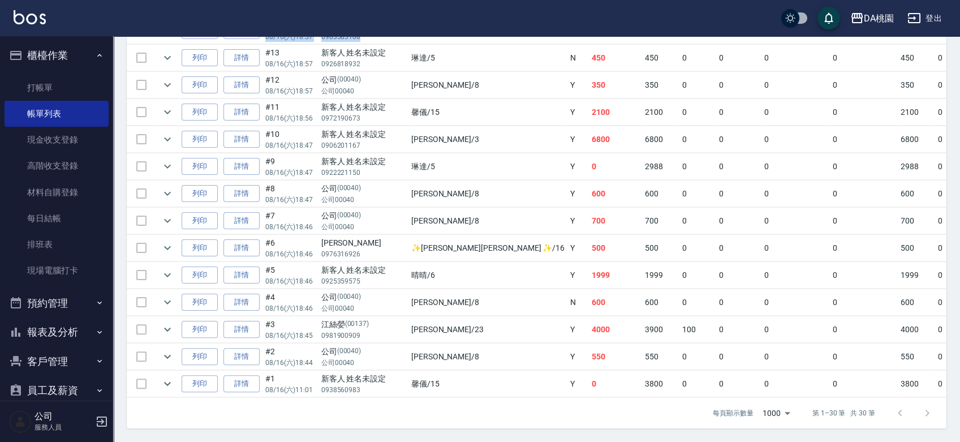
scroll to position [763, 0]
drag, startPoint x: 428, startPoint y: 161, endPoint x: 387, endPoint y: 159, distance: 40.8
click at [387, 159] on tr "列印 詳情 #9 08/16 (六) 18:47 新客人 姓名未設定 0922221150 琳達 /5 Y 0 2988 0 0 0 0 2988 0 0 0…" at bounding box center [733, 166] width 1213 height 27
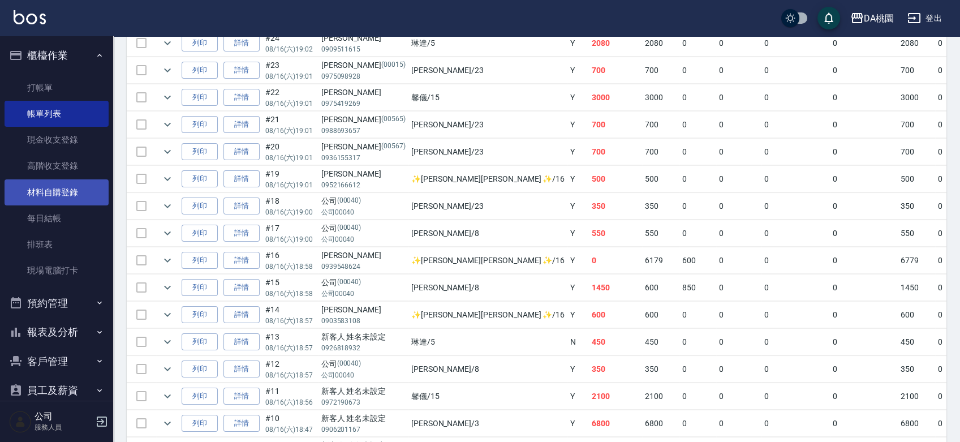
scroll to position [448, 0]
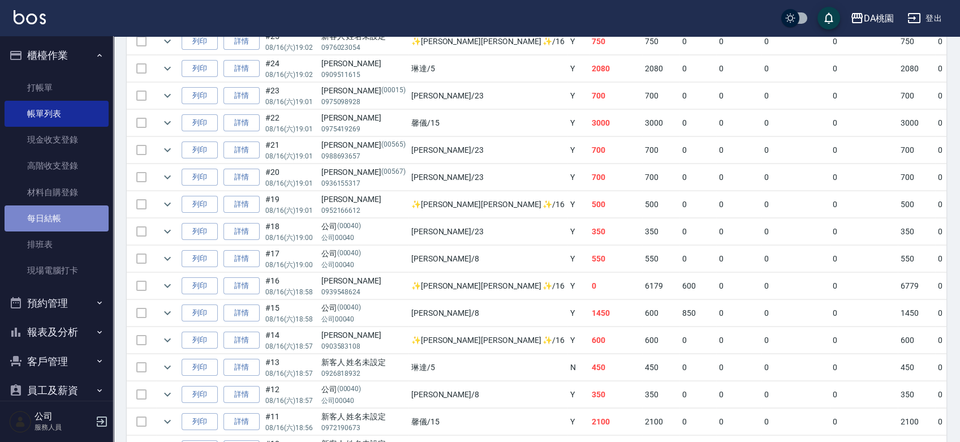
click at [71, 228] on link "每日結帳" at bounding box center [57, 218] width 104 height 26
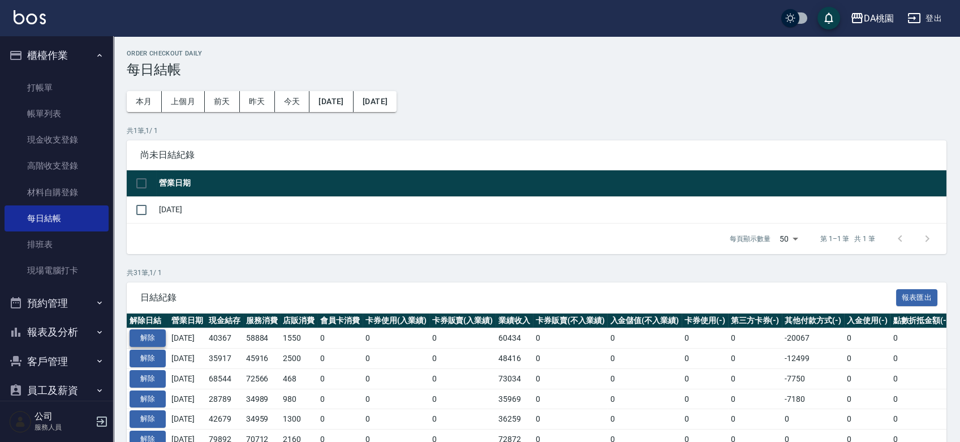
click at [149, 338] on button "解除" at bounding box center [148, 338] width 36 height 18
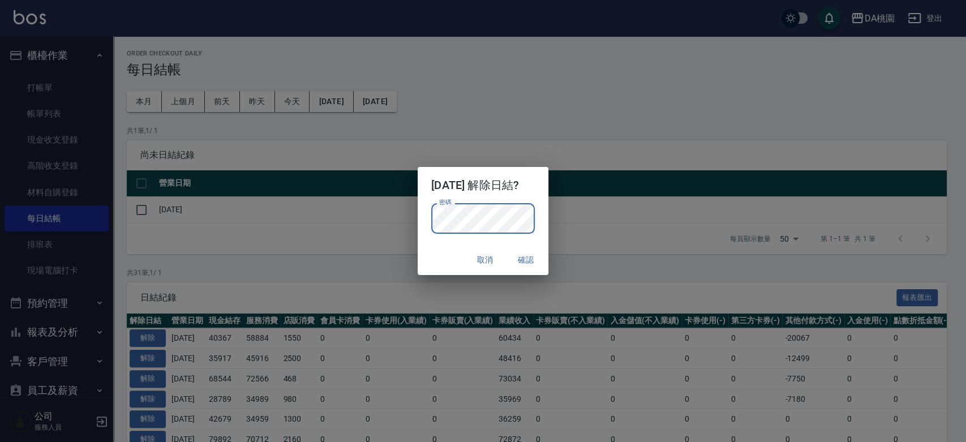
click at [425, 252] on div "取消 確認" at bounding box center [482, 260] width 131 height 30
click at [531, 257] on button "確認" at bounding box center [525, 259] width 36 height 21
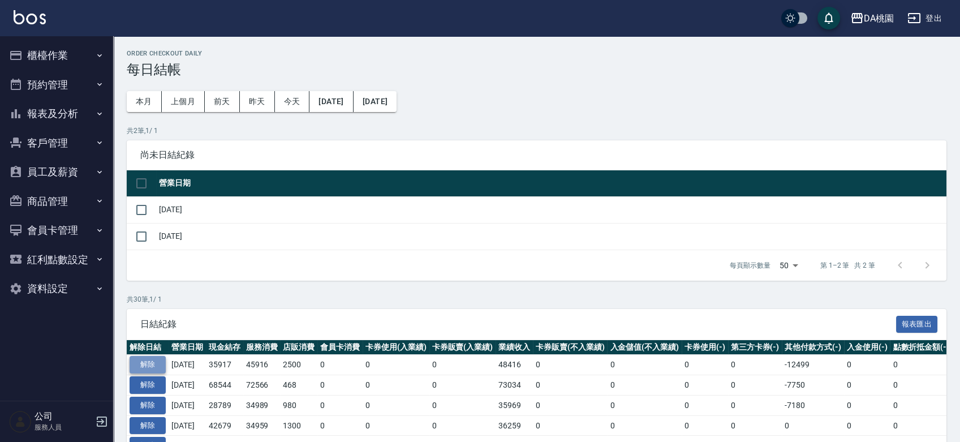
click at [152, 361] on button "解除" at bounding box center [148, 365] width 36 height 18
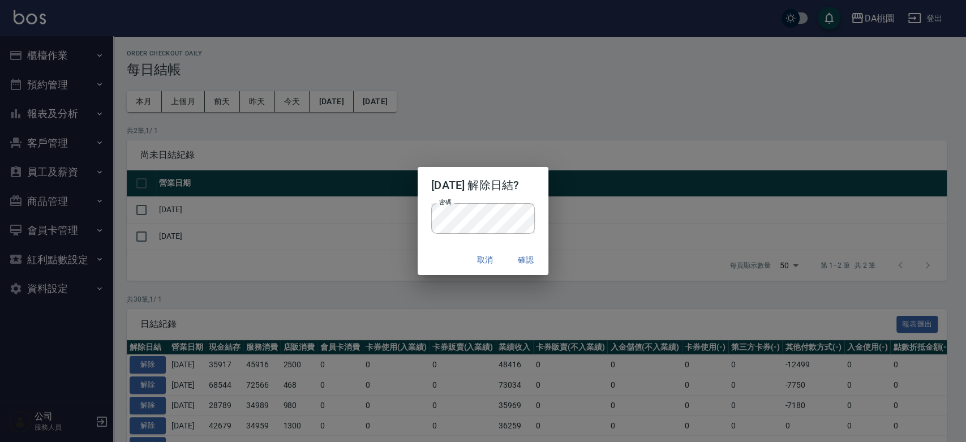
click at [640, 255] on div "2025/08/15 解除日結? 密碼 密碼 取消 確認" at bounding box center [483, 221] width 966 height 442
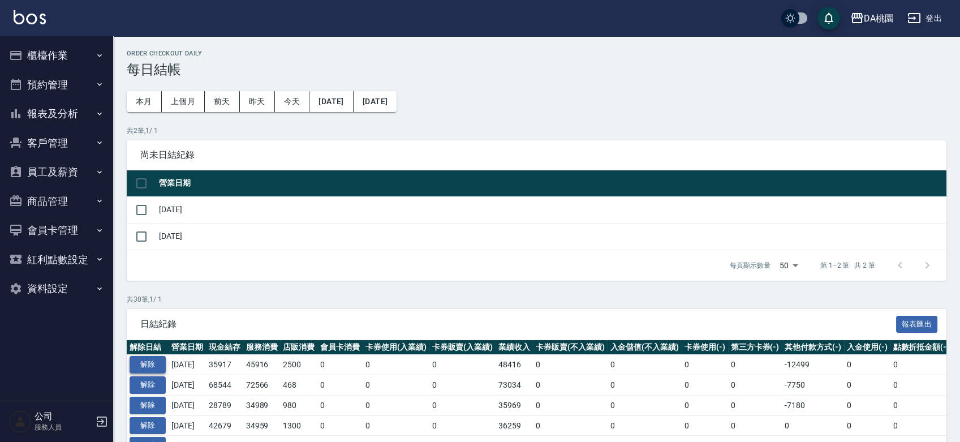
click at [150, 366] on button "解除" at bounding box center [148, 365] width 36 height 18
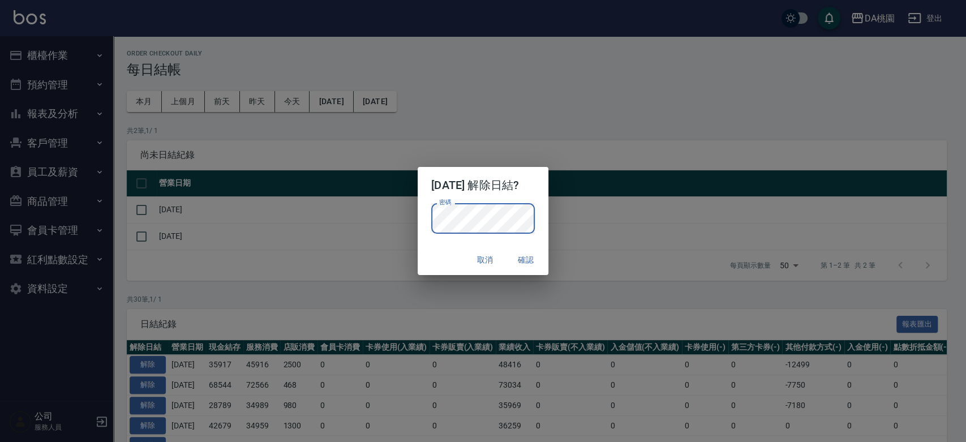
click at [437, 260] on div "取消 確認" at bounding box center [482, 260] width 131 height 30
click at [529, 263] on button "確認" at bounding box center [525, 259] width 36 height 21
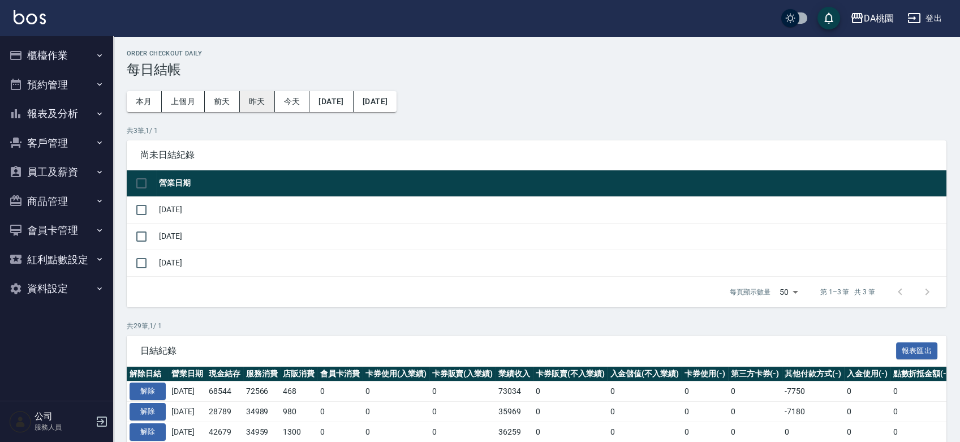
click at [251, 102] on button "昨天" at bounding box center [257, 101] width 35 height 21
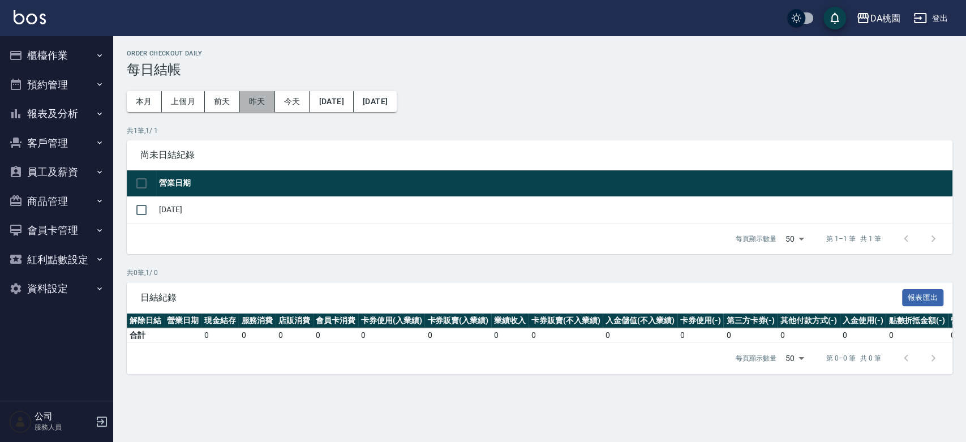
click at [261, 102] on button "昨天" at bounding box center [257, 101] width 35 height 21
click at [68, 56] on button "櫃檯作業" at bounding box center [57, 55] width 104 height 29
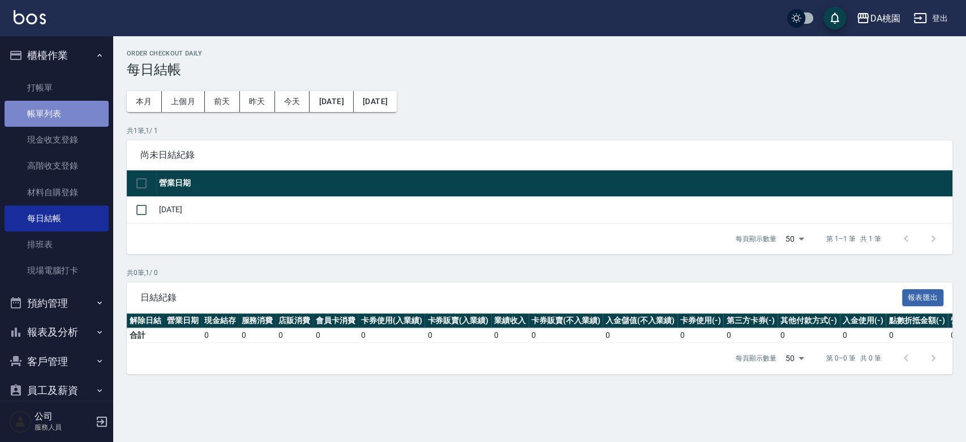
drag, startPoint x: 59, startPoint y: 111, endPoint x: 89, endPoint y: 113, distance: 30.0
click at [58, 112] on link "帳單列表" at bounding box center [57, 114] width 104 height 26
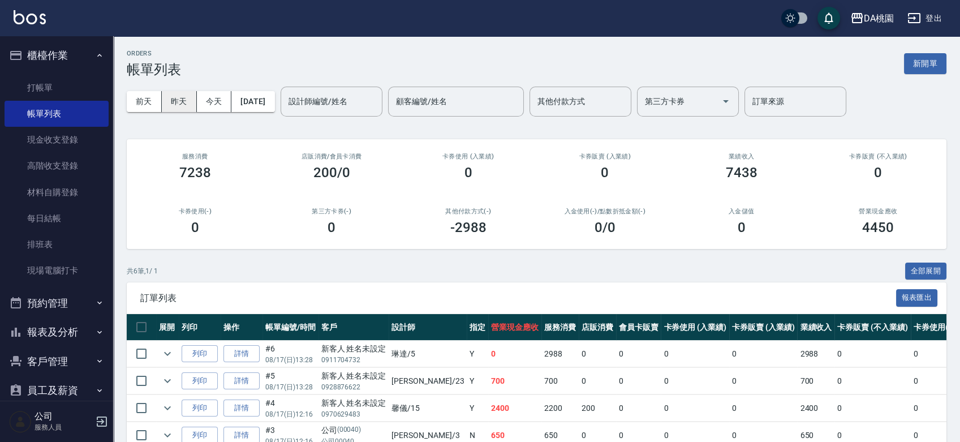
click at [187, 100] on button "昨天" at bounding box center [179, 101] width 35 height 21
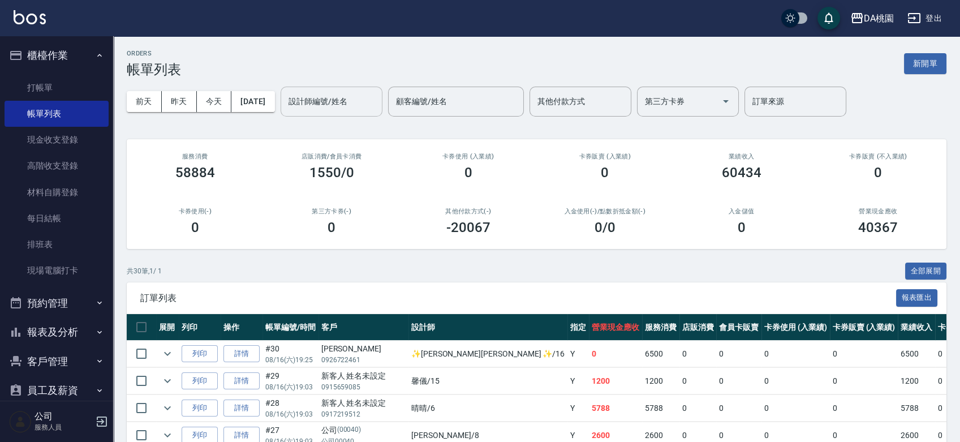
click at [365, 104] on input "設計師編號/姓名" at bounding box center [332, 102] width 92 height 20
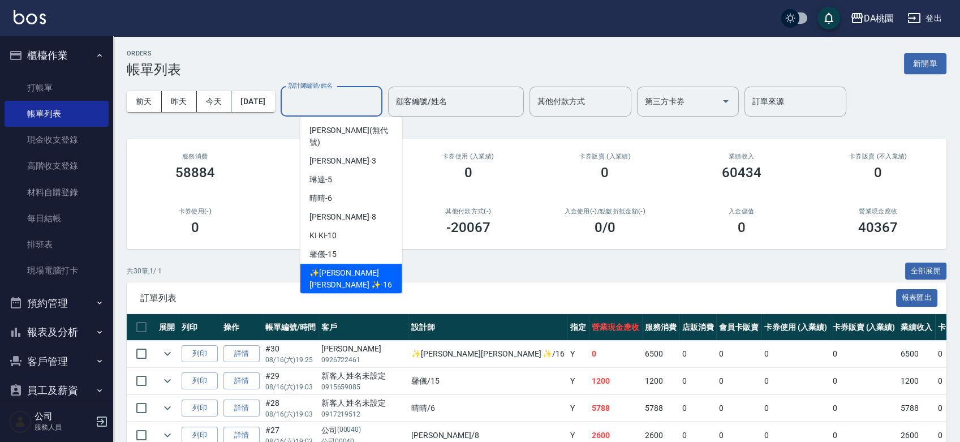
click at [344, 267] on span "✨GARY蓋瑞 ✨ -16" at bounding box center [351, 279] width 84 height 24
type input "✨[PERSON_NAME][PERSON_NAME] ✨-16"
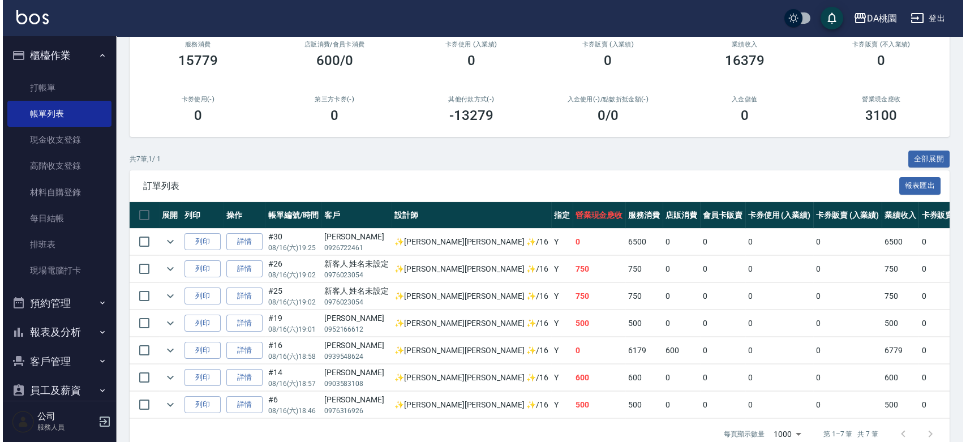
scroll to position [126, 0]
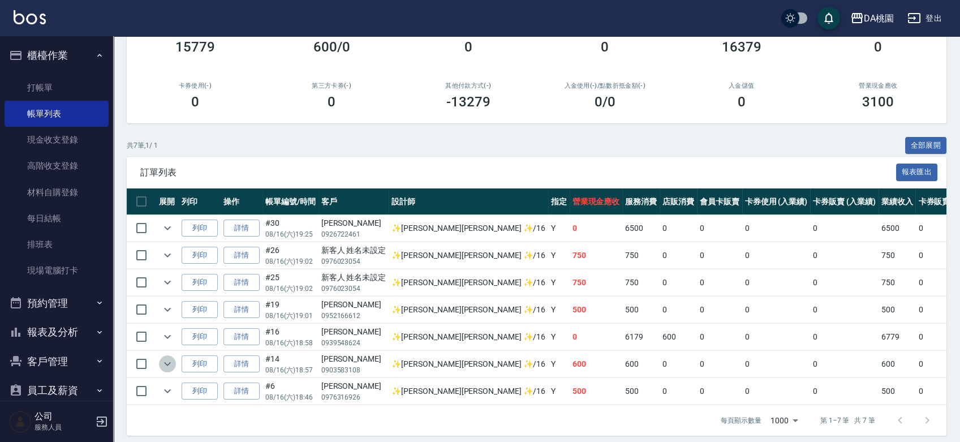
click at [172, 363] on icon "expand row" at bounding box center [168, 364] width 14 height 14
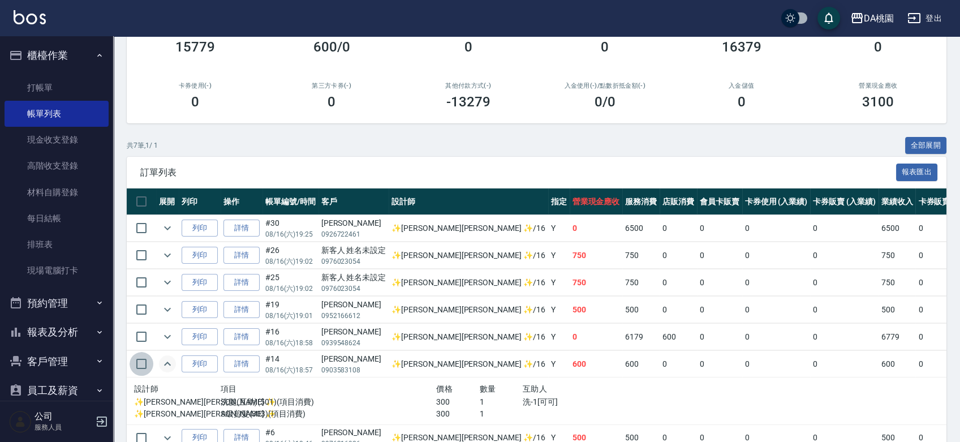
click at [143, 361] on input "checkbox" at bounding box center [142, 364] width 24 height 24
checkbox input "true"
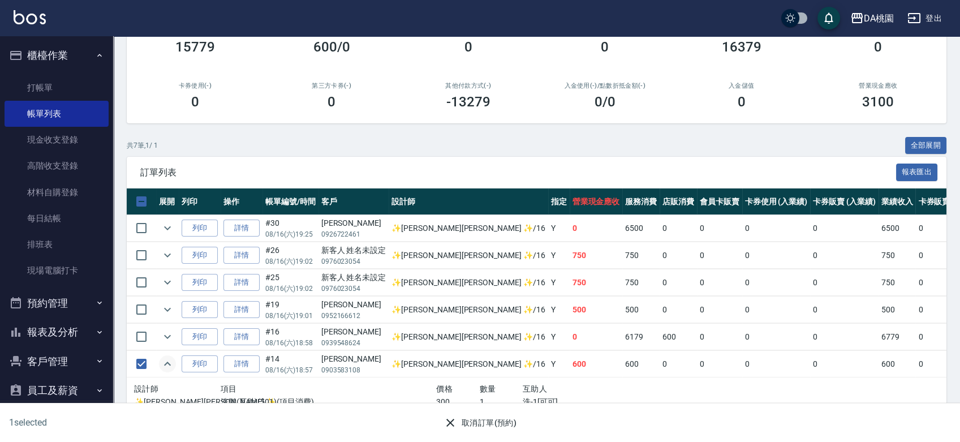
click at [495, 426] on button "取消訂單(預約)" at bounding box center [480, 422] width 82 height 21
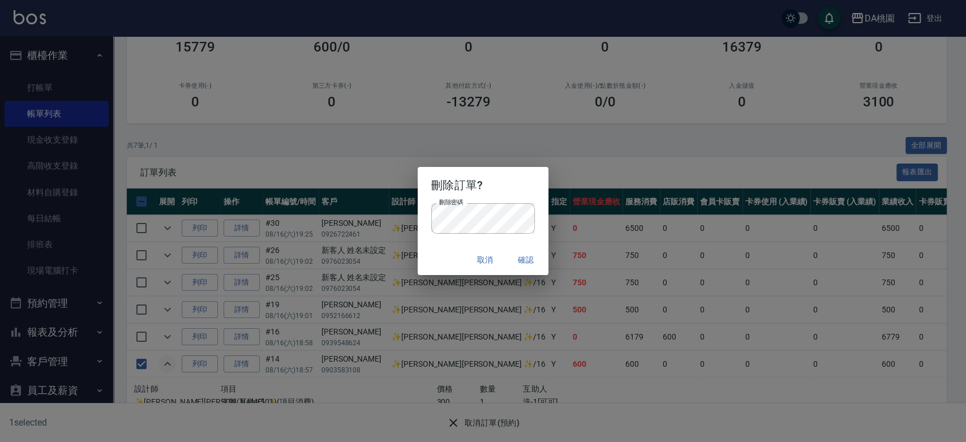
click at [445, 261] on div "取消 確認" at bounding box center [482, 260] width 131 height 30
click at [529, 257] on button "確認" at bounding box center [525, 259] width 36 height 21
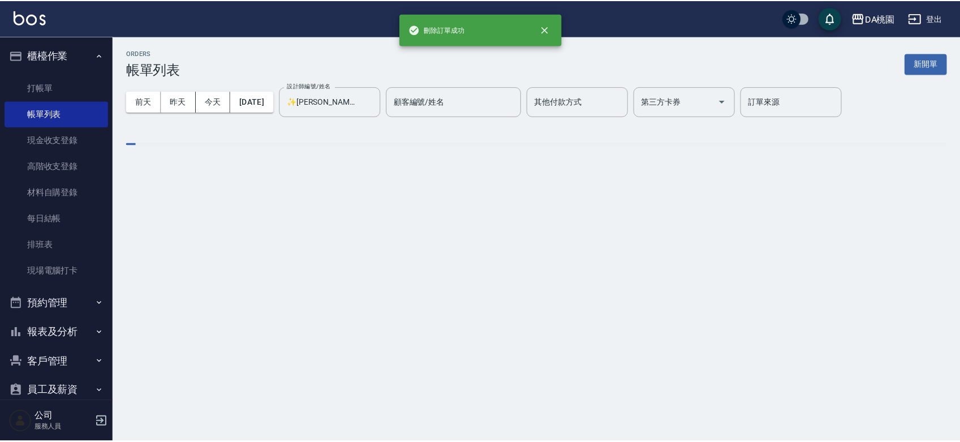
scroll to position [0, 0]
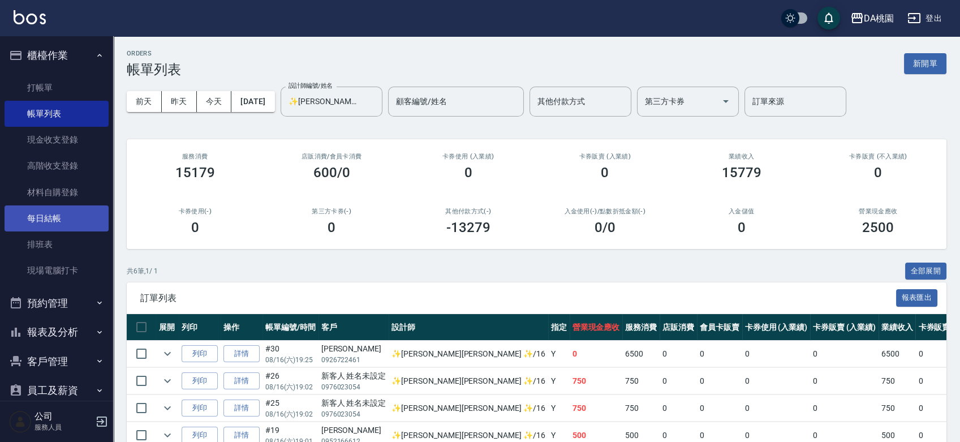
click at [68, 219] on link "每日結帳" at bounding box center [57, 218] width 104 height 26
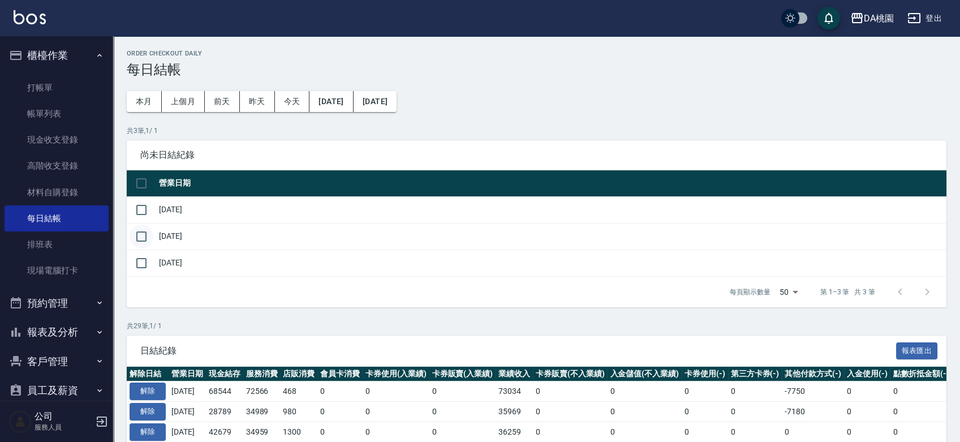
click at [149, 235] on input "checkbox" at bounding box center [142, 237] width 24 height 24
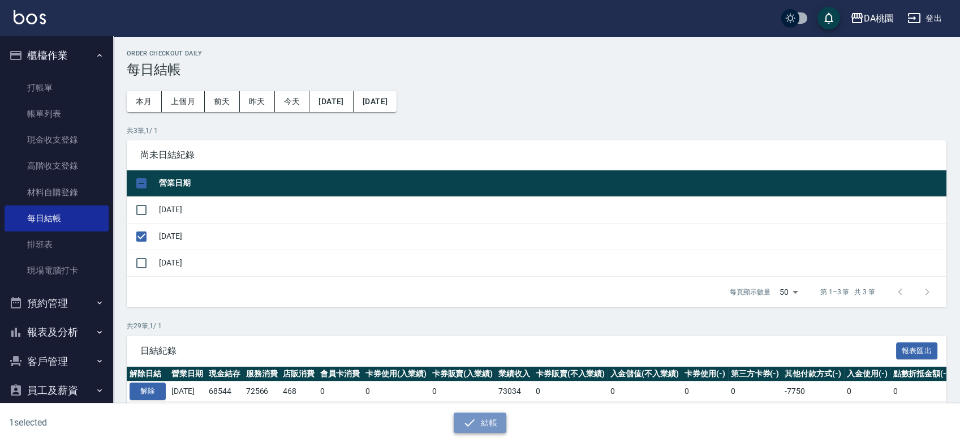
click at [477, 417] on button "結帳" at bounding box center [480, 422] width 53 height 21
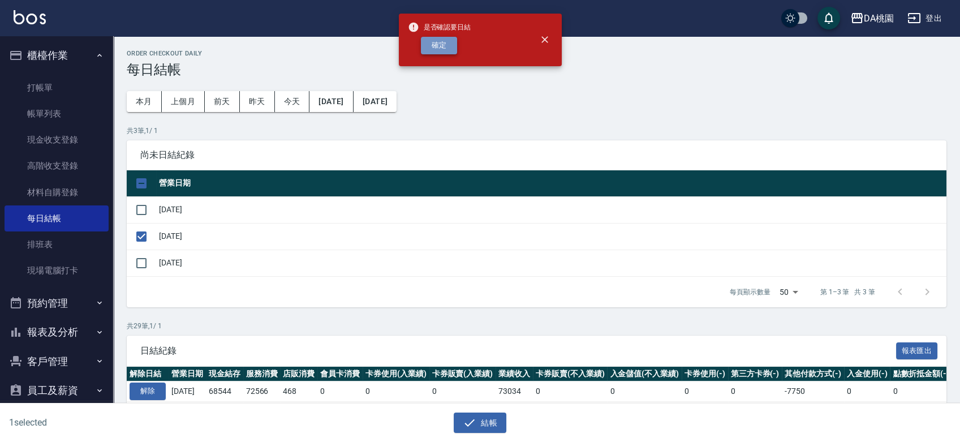
click at [442, 45] on button "確定" at bounding box center [439, 46] width 36 height 18
checkbox input "false"
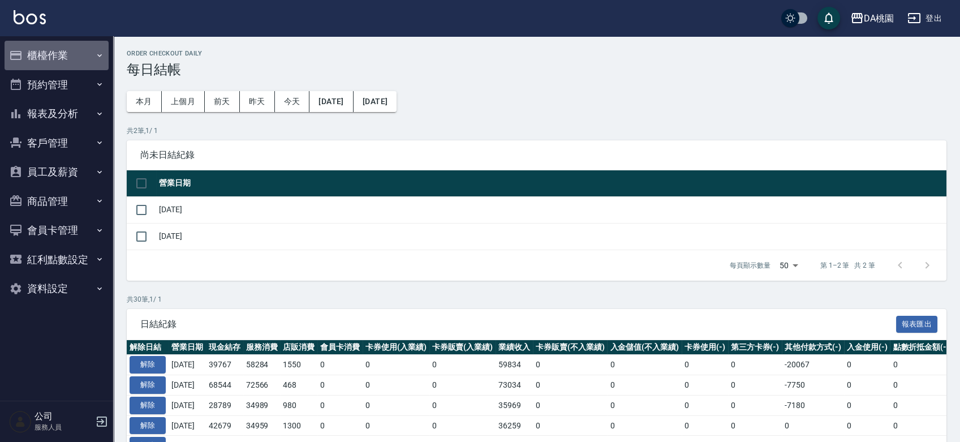
click at [50, 50] on button "櫃檯作業" at bounding box center [57, 55] width 104 height 29
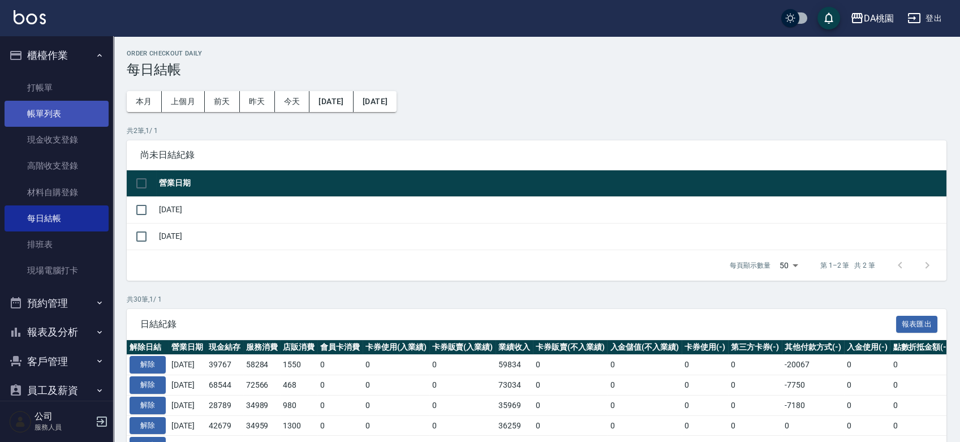
click at [51, 115] on link "帳單列表" at bounding box center [57, 114] width 104 height 26
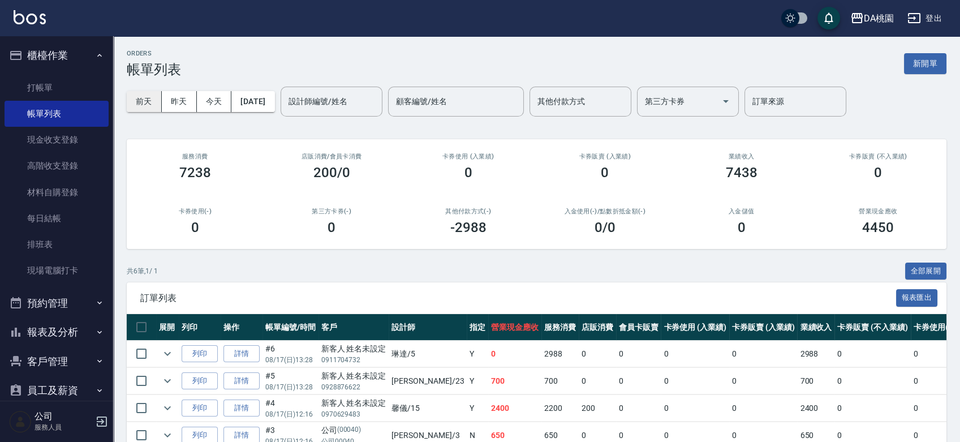
click at [146, 102] on button "前天" at bounding box center [144, 101] width 35 height 21
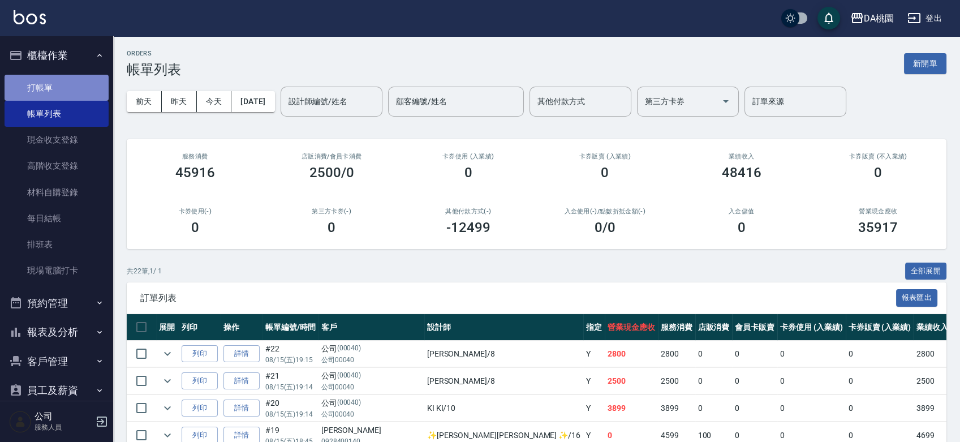
click at [57, 80] on link "打帳單" at bounding box center [57, 88] width 104 height 26
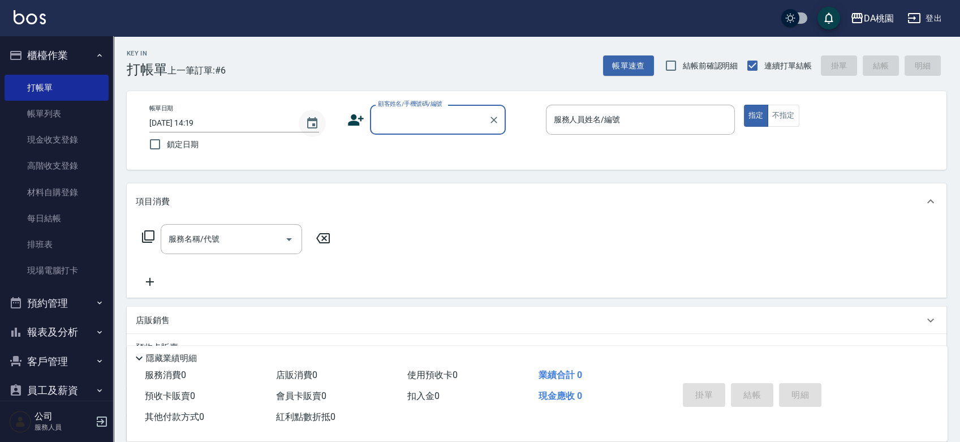
click at [312, 120] on icon "Choose date, selected date is 2025-08-17" at bounding box center [312, 122] width 10 height 11
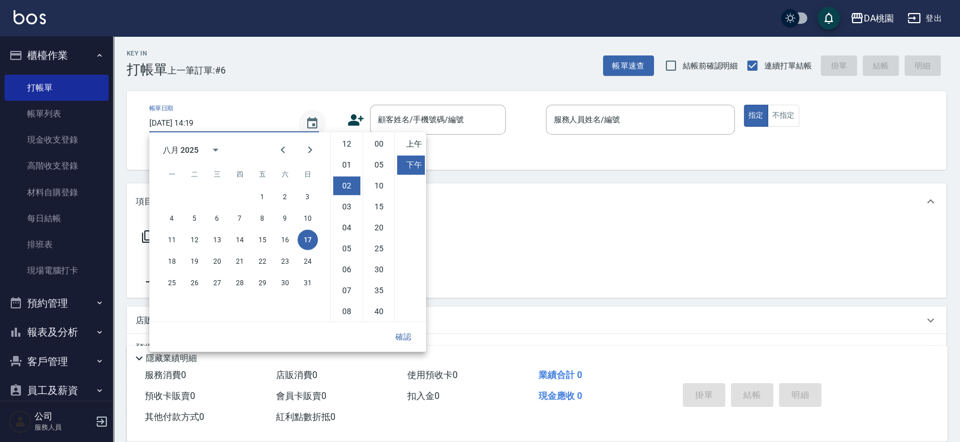
scroll to position [41, 0]
click at [264, 239] on button "15" at bounding box center [262, 240] width 20 height 20
click at [348, 274] on li "08" at bounding box center [346, 270] width 27 height 19
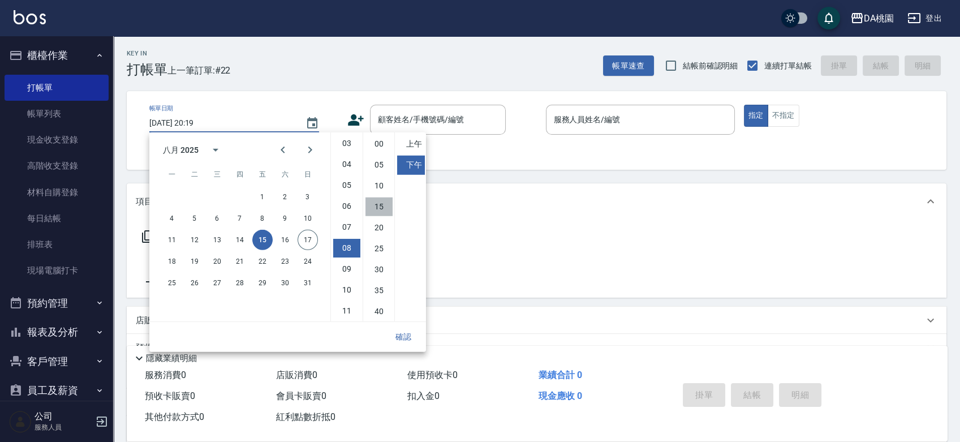
click at [376, 205] on li "15" at bounding box center [378, 206] width 27 height 19
type input "[DATE] 20:15"
click at [408, 337] on button "確認" at bounding box center [403, 336] width 36 height 21
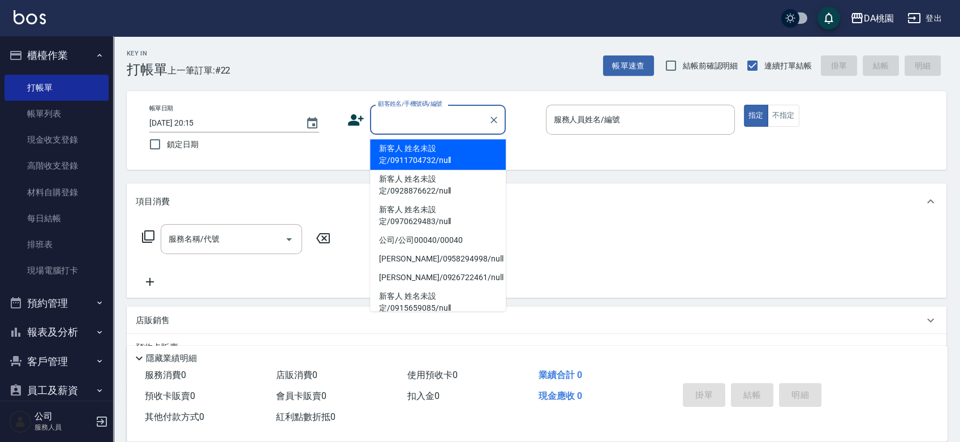
click at [436, 122] on input "顧客姓名/手機號碼/編號" at bounding box center [429, 120] width 109 height 20
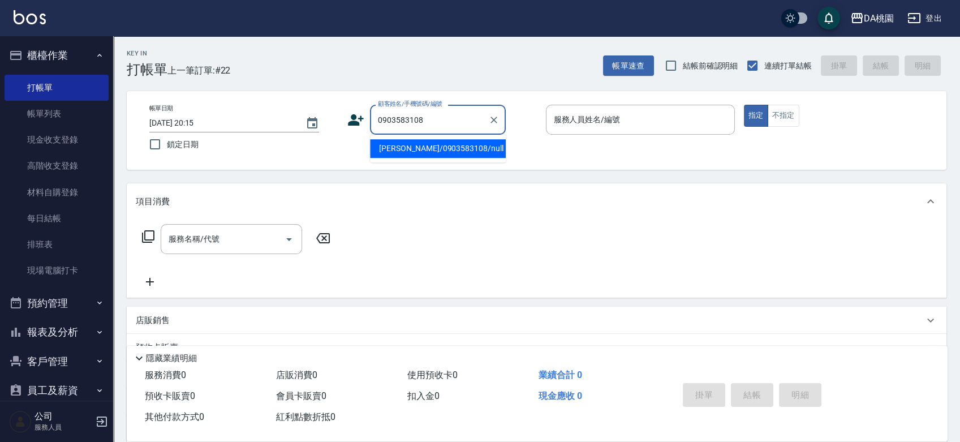
type input "[PERSON_NAME]/0903583108/null"
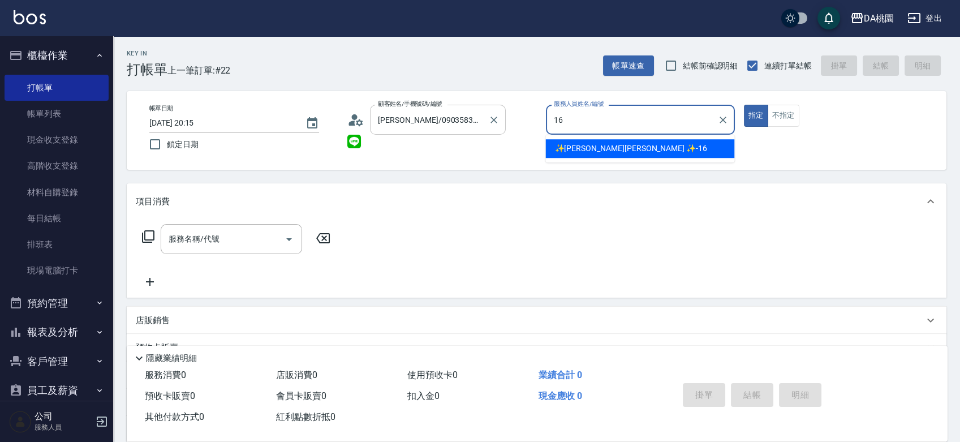
type input "✨[PERSON_NAME][PERSON_NAME] ✨-16"
type button "true"
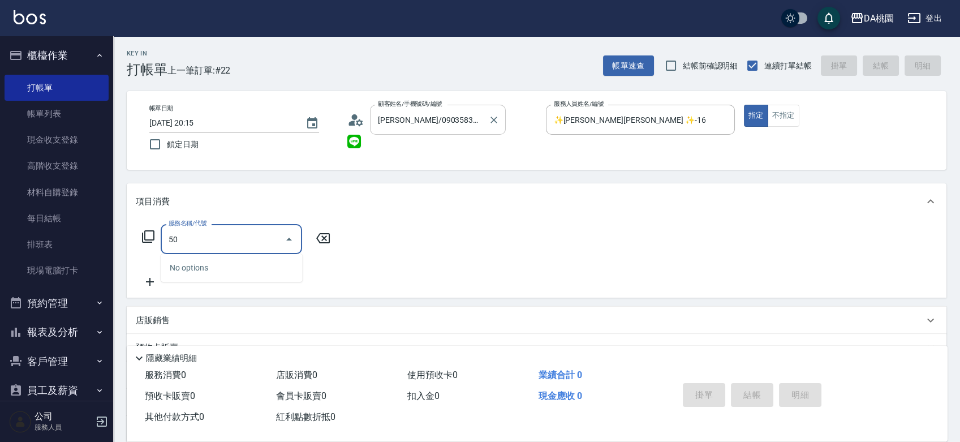
type input "501"
type input "20"
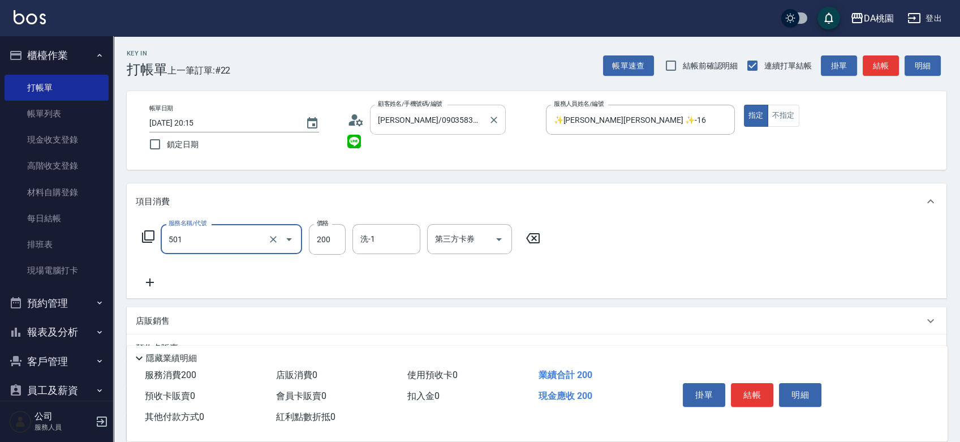
type input "洗髮(互助)(501)"
type input "3"
type input "0"
type input "300"
type input "30"
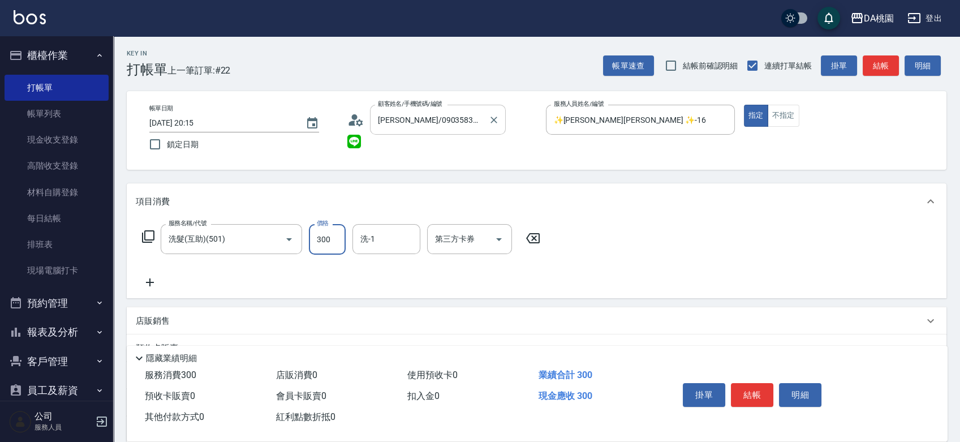
type input "300"
type input "可可-19"
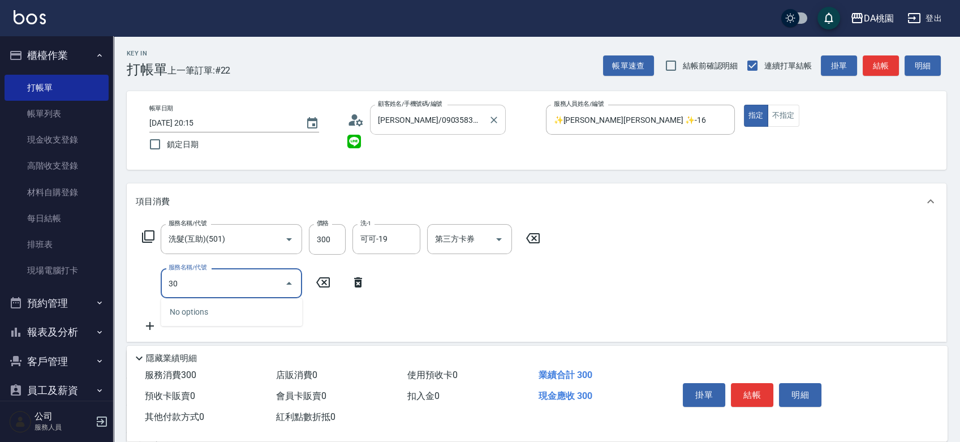
type input "303"
type input "60"
type input "A級剪髮(303)"
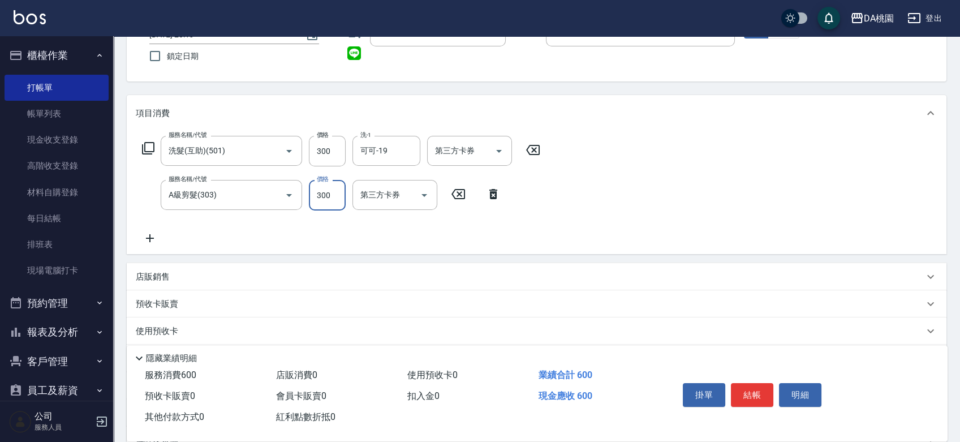
scroll to position [206, 0]
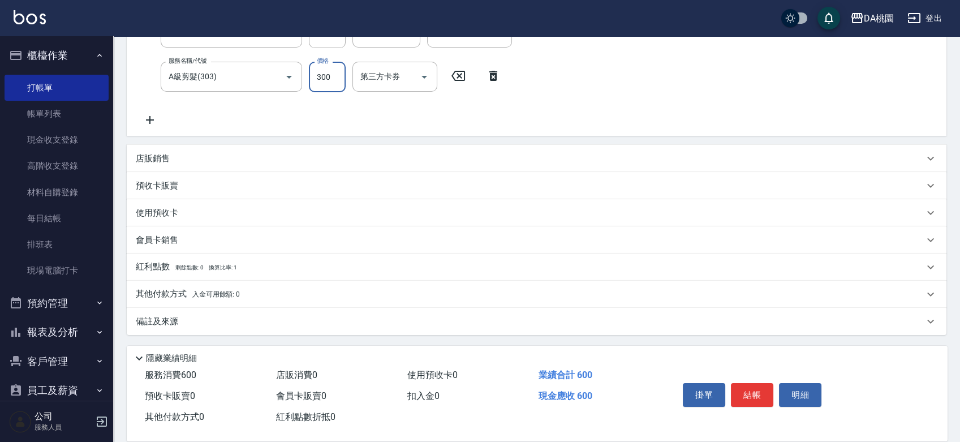
click at [295, 296] on div "其他付款方式 入金可用餘額: 0" at bounding box center [530, 294] width 788 height 12
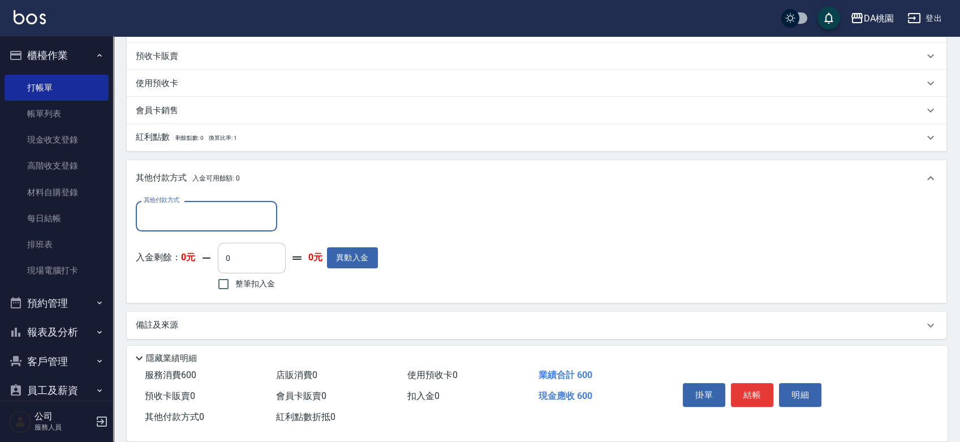
scroll to position [339, 0]
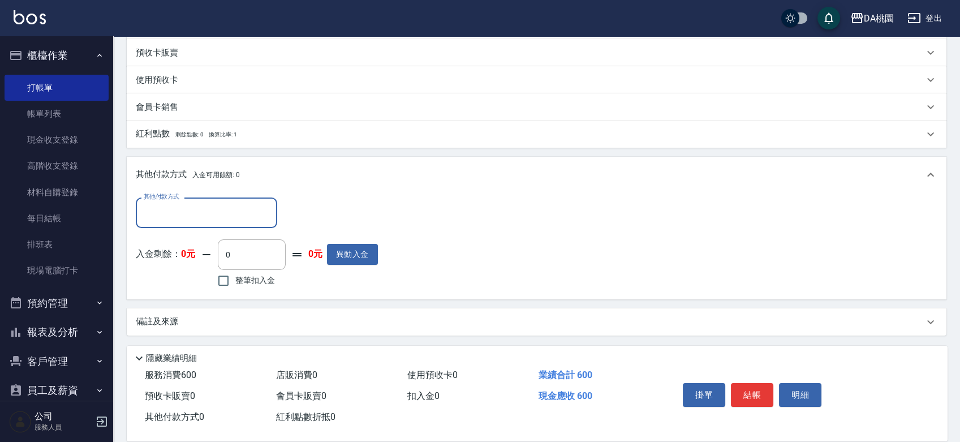
click at [203, 203] on input "其他付款方式" at bounding box center [206, 213] width 131 height 20
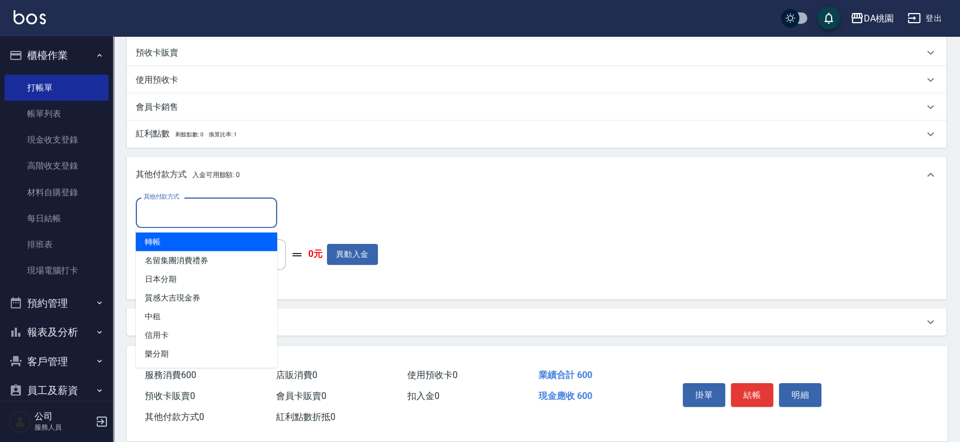
click at [204, 241] on span "轉帳" at bounding box center [206, 241] width 141 height 19
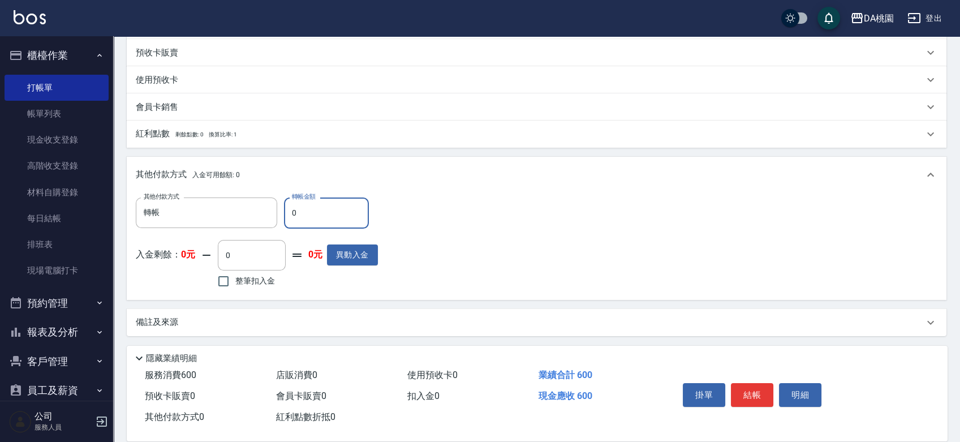
type input "轉帳"
click at [292, 213] on input "0" at bounding box center [326, 212] width 85 height 31
type input "60"
type input "50"
type input "600"
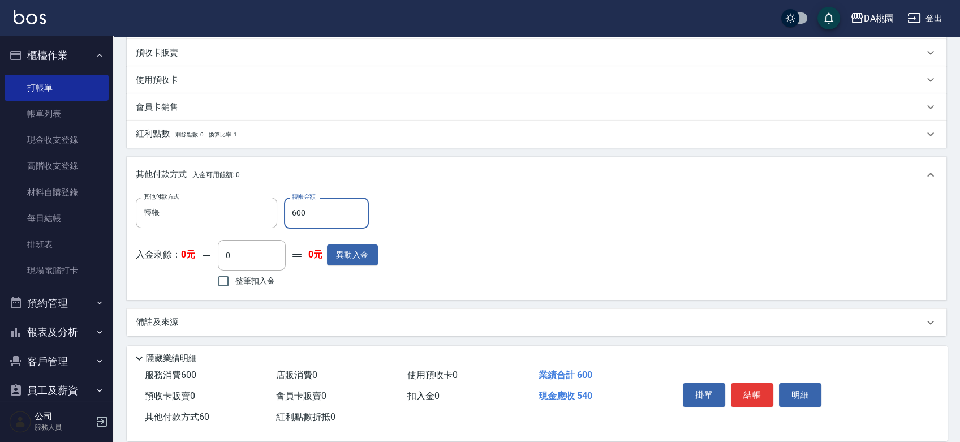
type input "0"
type input "600"
click at [747, 401] on button "結帳" at bounding box center [752, 395] width 42 height 24
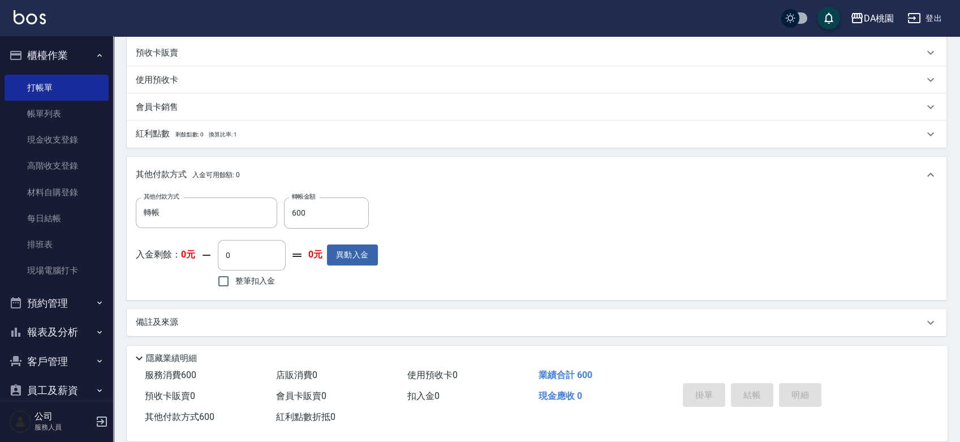
type input "2025/08/17 14:19"
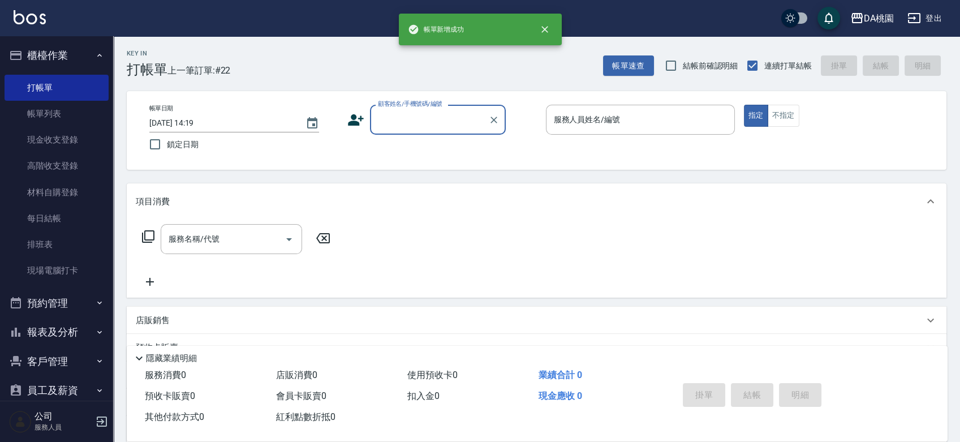
scroll to position [0, 0]
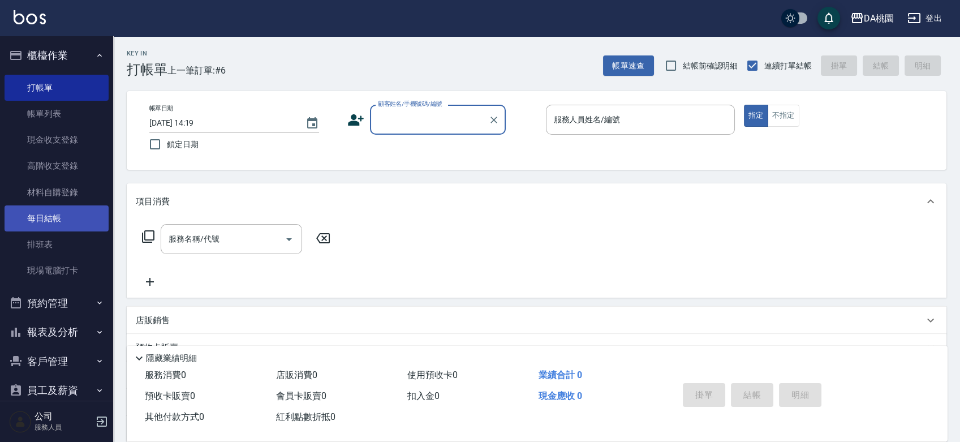
click at [37, 215] on link "每日結帳" at bounding box center [57, 218] width 104 height 26
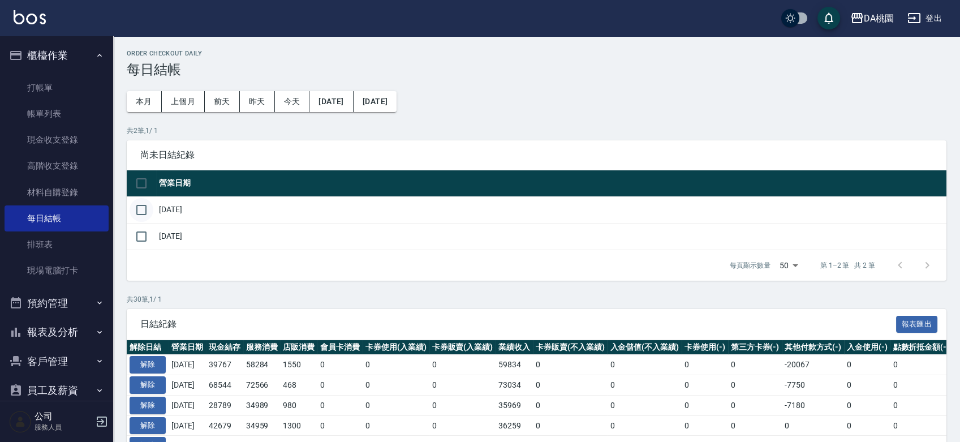
click at [149, 207] on input "checkbox" at bounding box center [142, 210] width 24 height 24
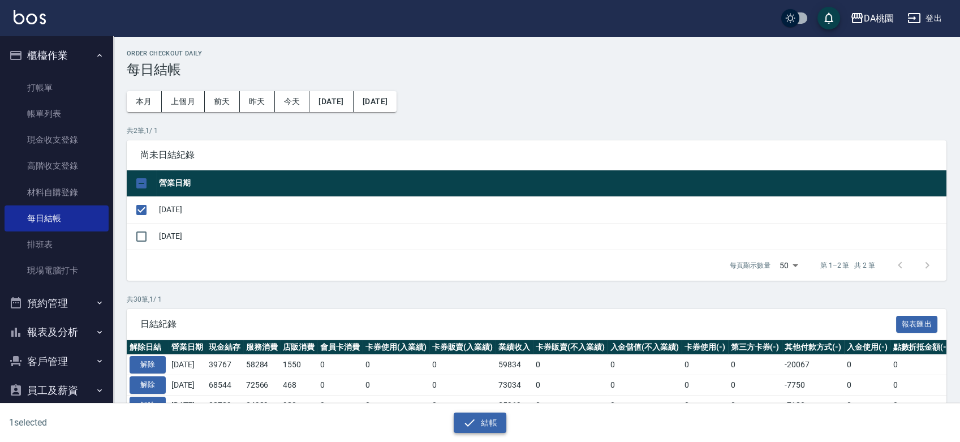
click at [475, 417] on icon "button" at bounding box center [470, 423] width 14 height 14
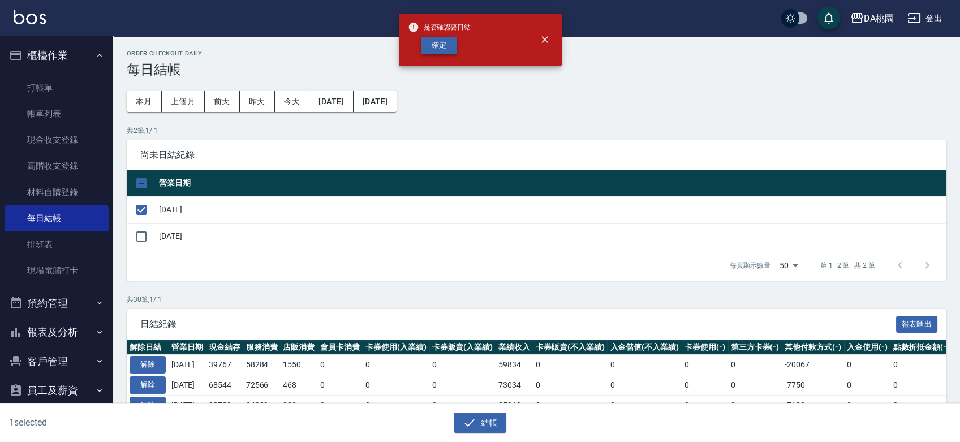
click at [452, 40] on button "確定" at bounding box center [439, 46] width 36 height 18
checkbox input "false"
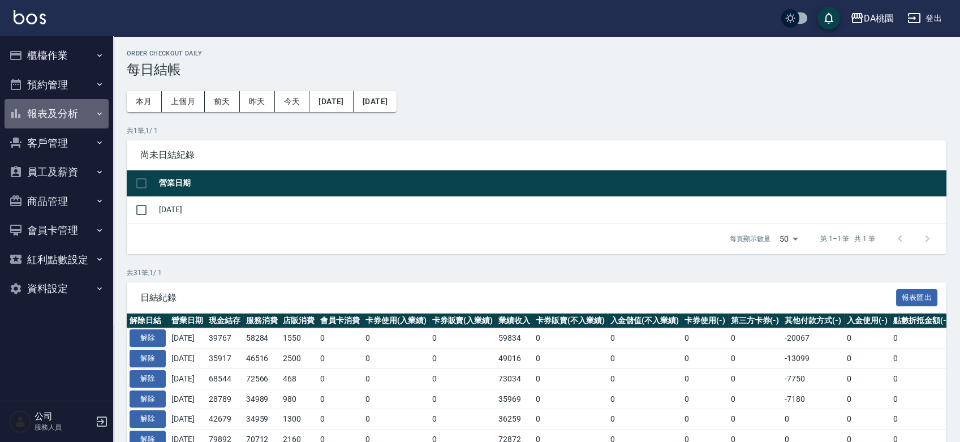
click at [82, 112] on button "報表及分析" at bounding box center [57, 113] width 104 height 29
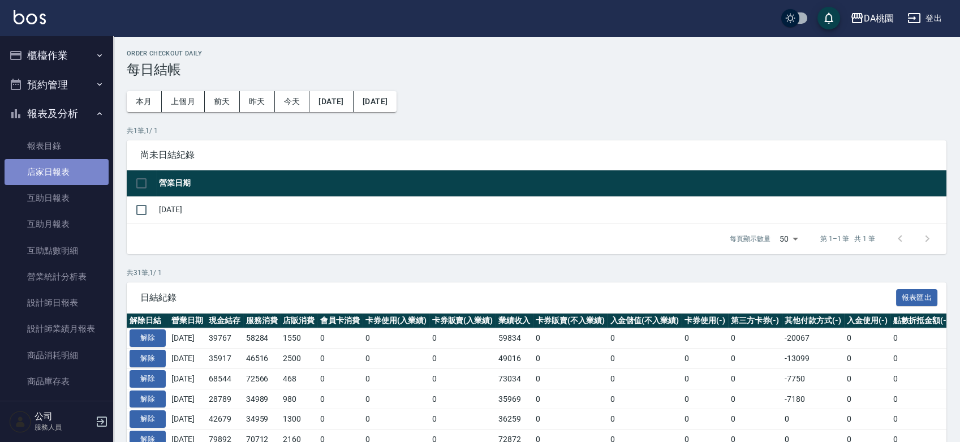
click at [70, 169] on link "店家日報表" at bounding box center [57, 172] width 104 height 26
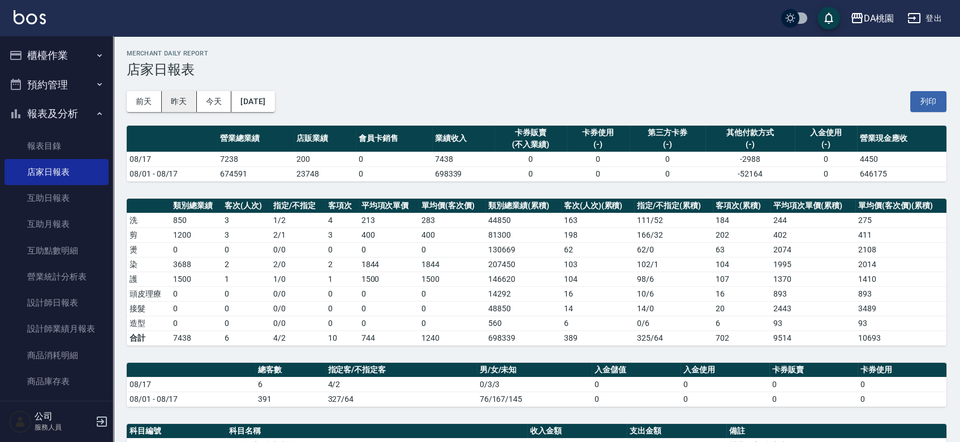
click at [183, 97] on button "昨天" at bounding box center [179, 101] width 35 height 21
click at [143, 98] on button "前天" at bounding box center [144, 101] width 35 height 21
click at [181, 97] on button "昨天" at bounding box center [179, 101] width 35 height 21
click at [54, 49] on button "櫃檯作業" at bounding box center [57, 55] width 104 height 29
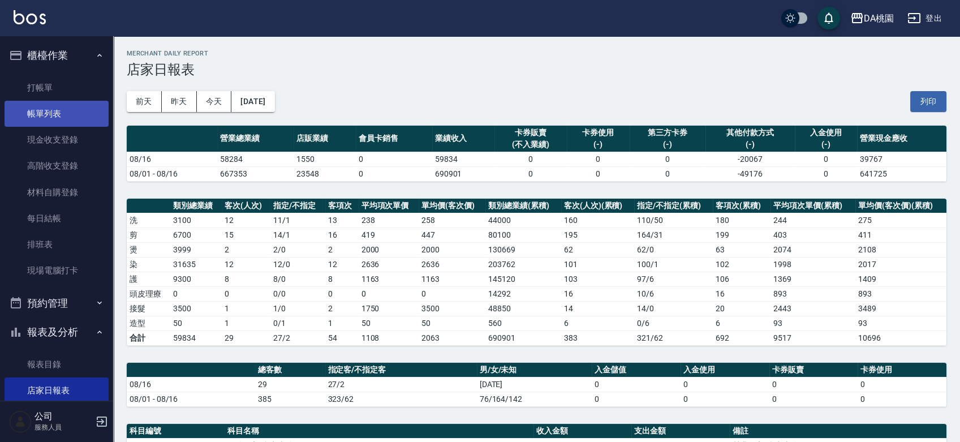
click at [54, 112] on link "帳單列表" at bounding box center [57, 114] width 104 height 26
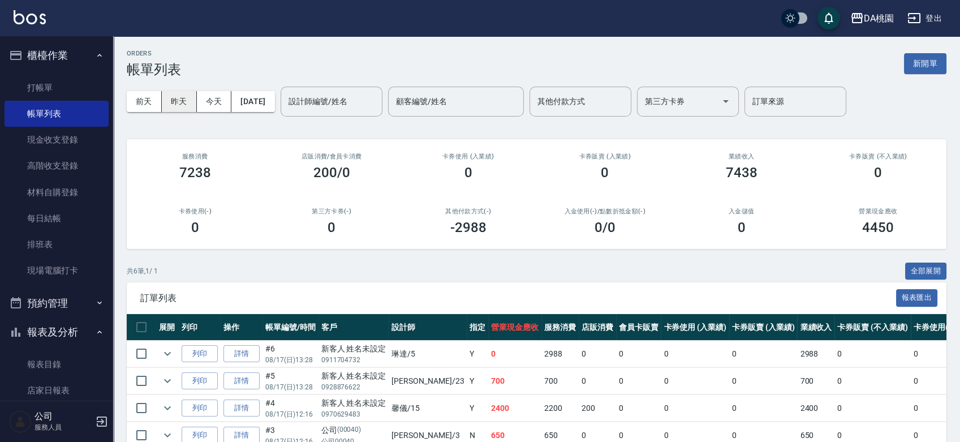
click at [174, 98] on button "昨天" at bounding box center [179, 101] width 35 height 21
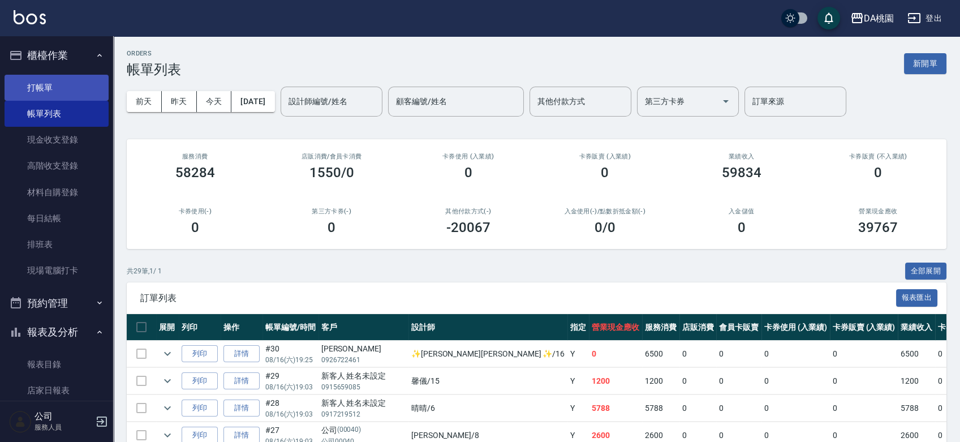
click at [59, 92] on link "打帳單" at bounding box center [57, 88] width 104 height 26
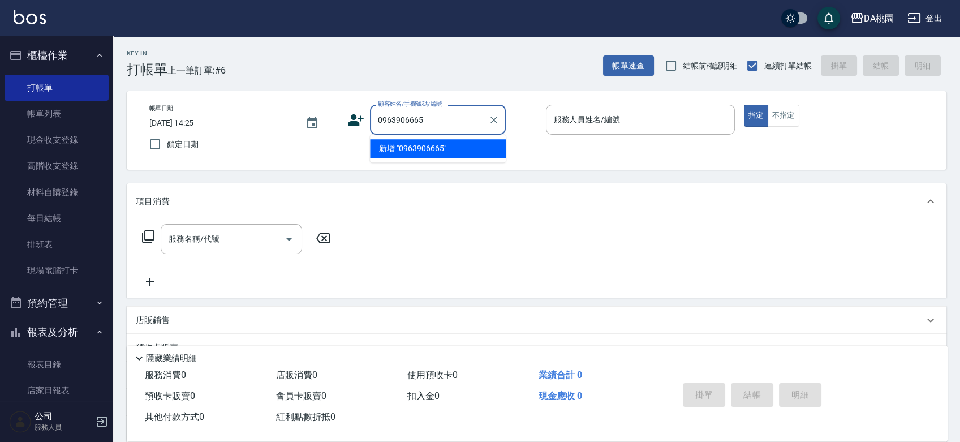
type input "0963906665"
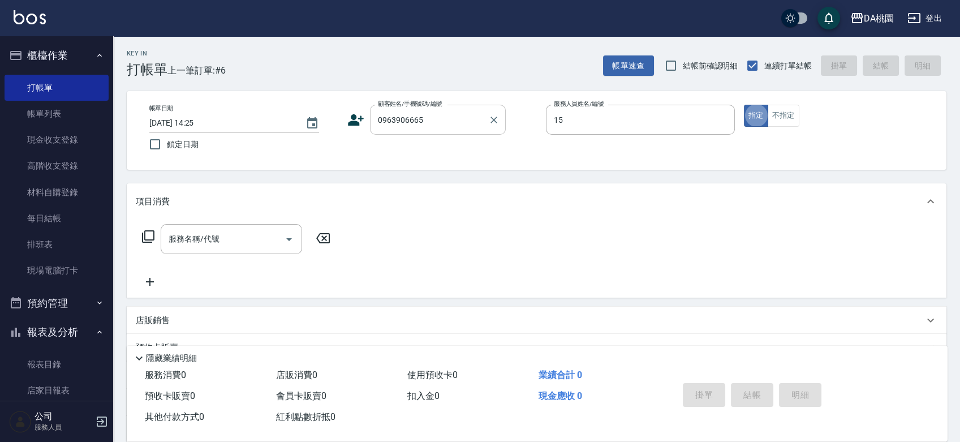
type input "馨儀-15"
type button "true"
type input "303"
type input "30"
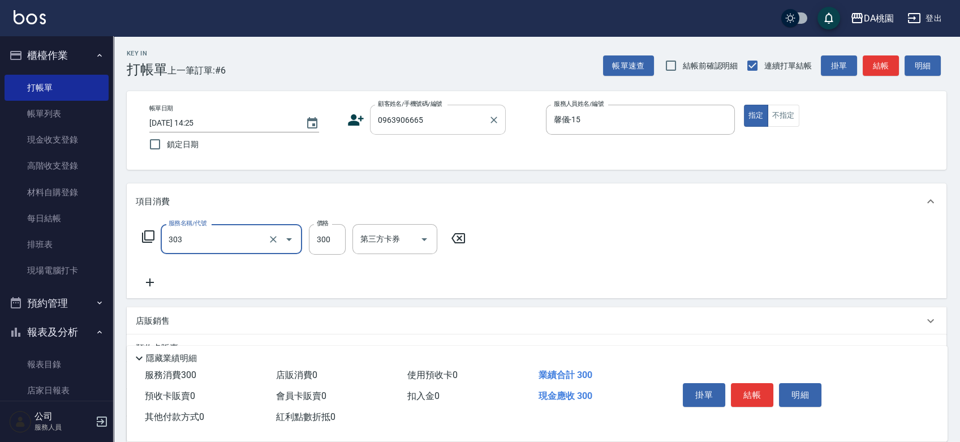
type input "A級剪髮(303)"
type input "0"
type input "60"
type input "600"
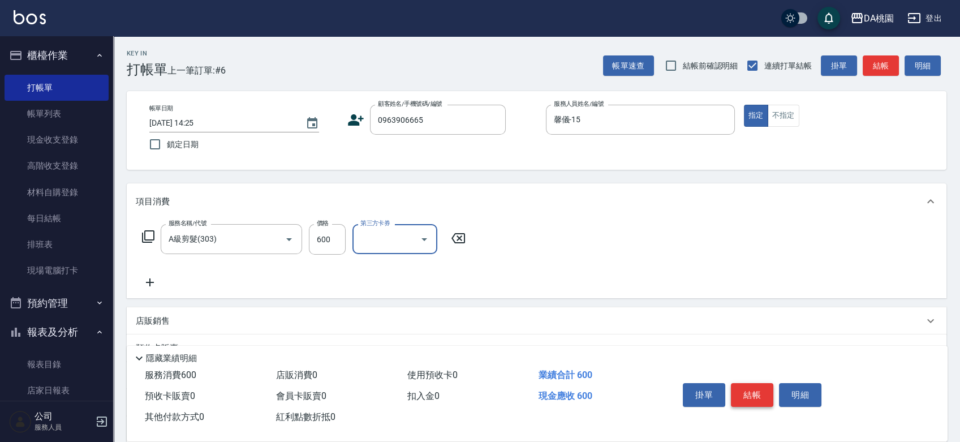
click at [753, 397] on button "結帳" at bounding box center [752, 395] width 42 height 24
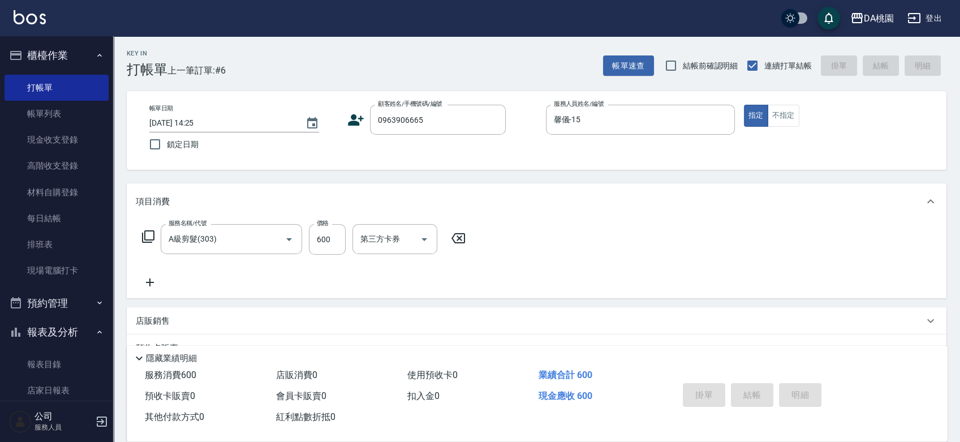
type input "0"
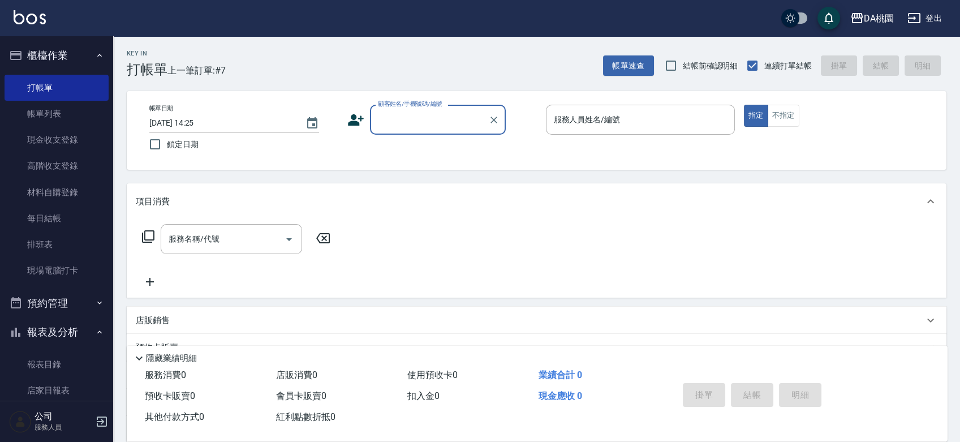
click at [421, 109] on div "顧客姓名/手機號碼/編號" at bounding box center [438, 120] width 136 height 30
type input "0910688230"
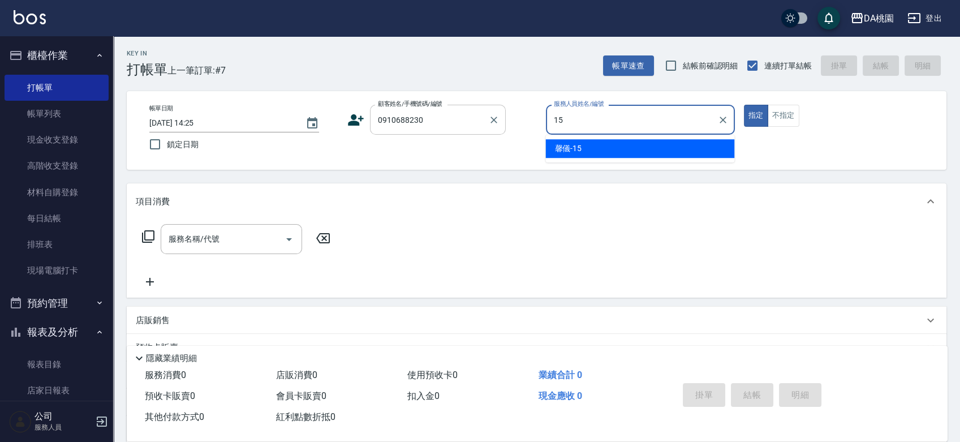
type input "馨儀-15"
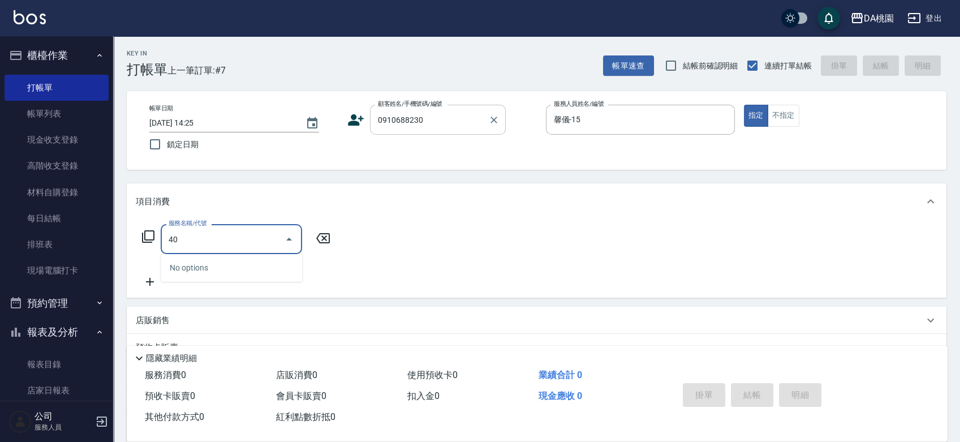
type input "400"
type input "150"
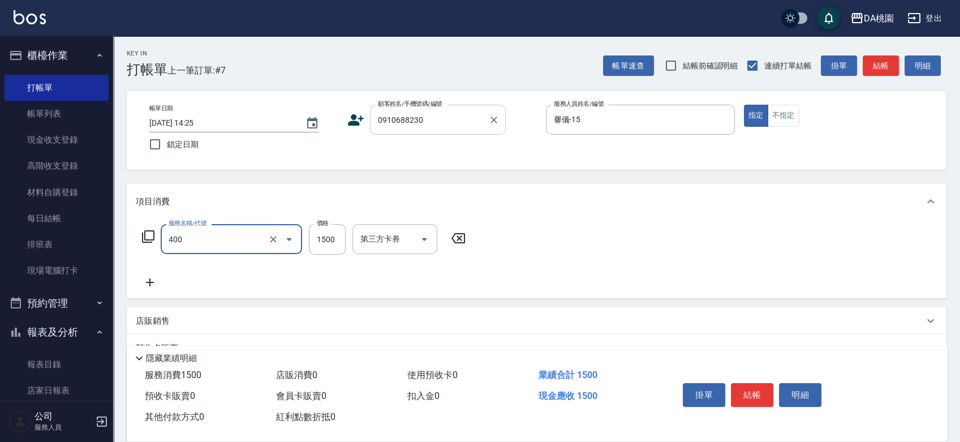
type input "染髮(400)"
type input "2"
type input "0"
type input "250"
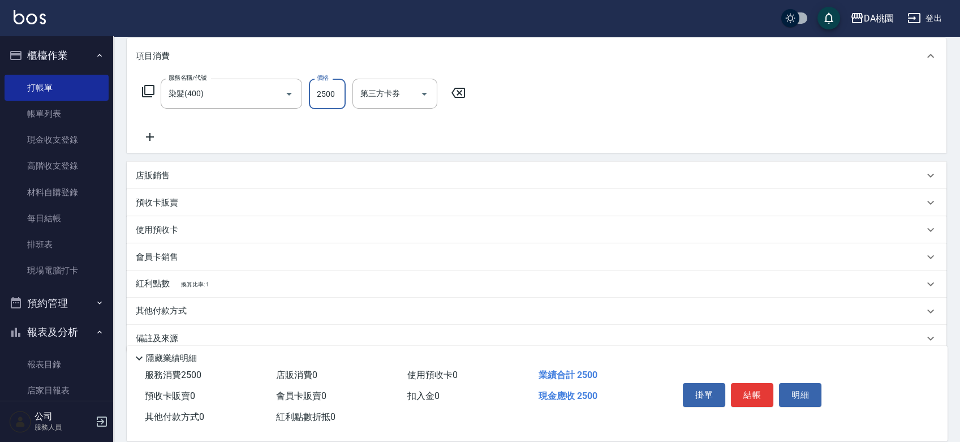
scroll to position [162, 0]
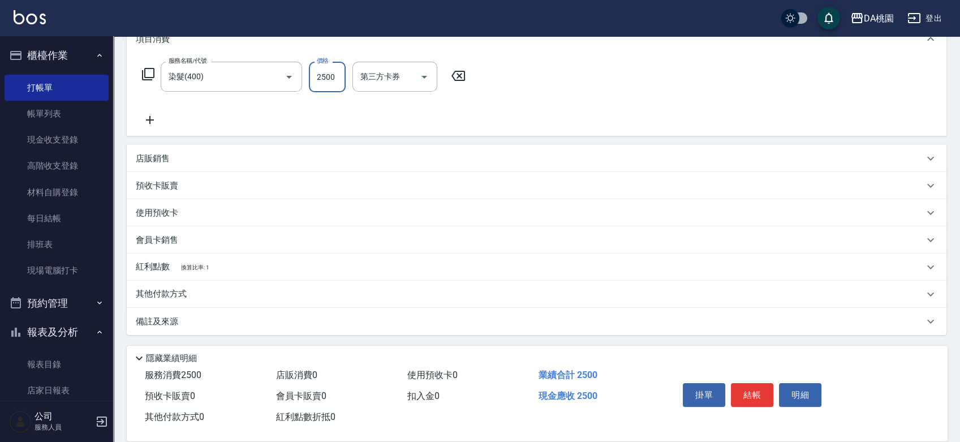
type input "2500"
click at [245, 288] on div "其他付款方式" at bounding box center [530, 294] width 788 height 12
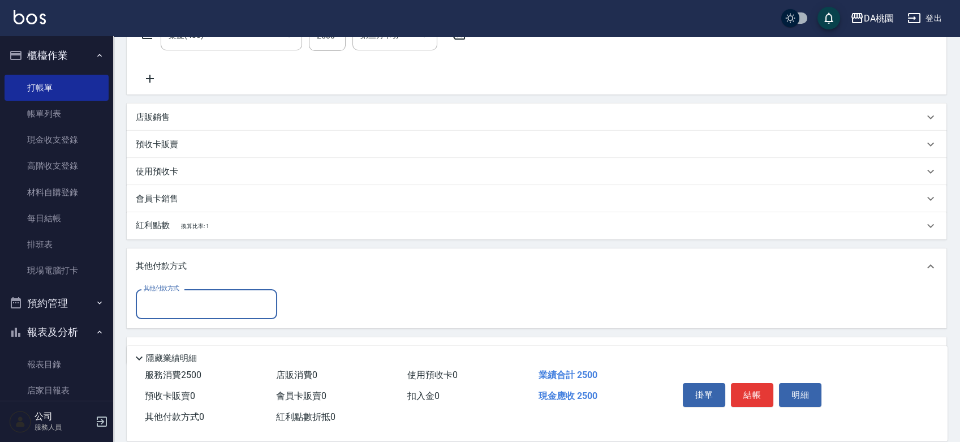
scroll to position [233, 0]
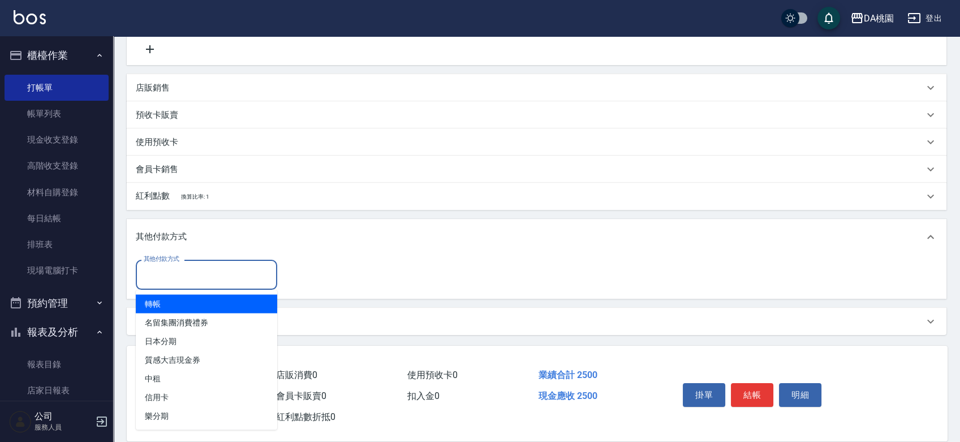
click at [226, 272] on input "其他付款方式" at bounding box center [206, 275] width 131 height 20
click at [220, 306] on span "轉帳" at bounding box center [206, 303] width 141 height 19
type input "轉帳"
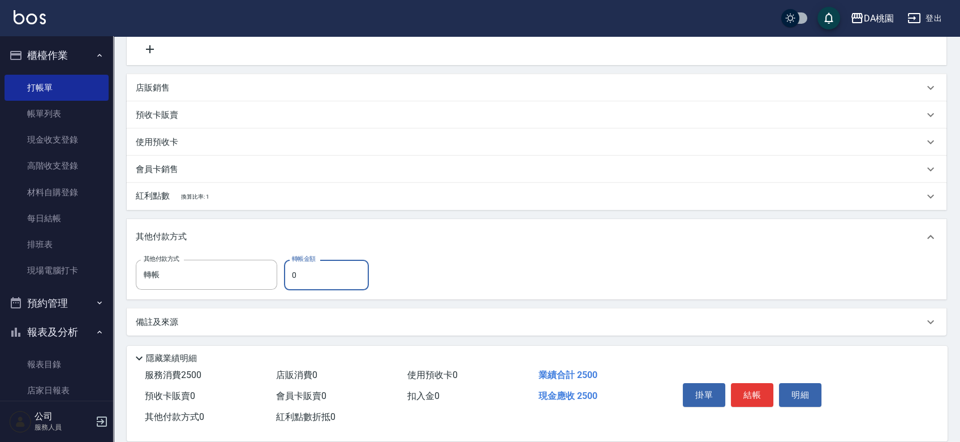
click at [285, 277] on input "0" at bounding box center [326, 275] width 85 height 31
type input "20"
type input "240"
type input "250"
type input "220"
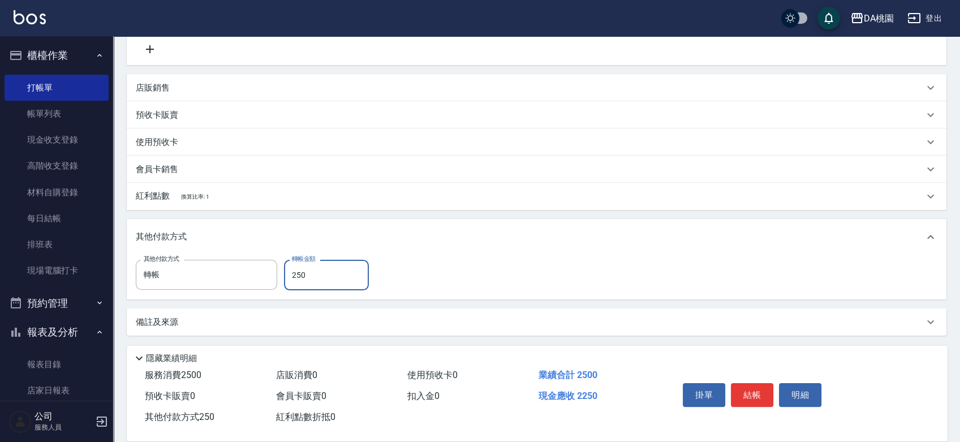
type input "2500"
type input "0"
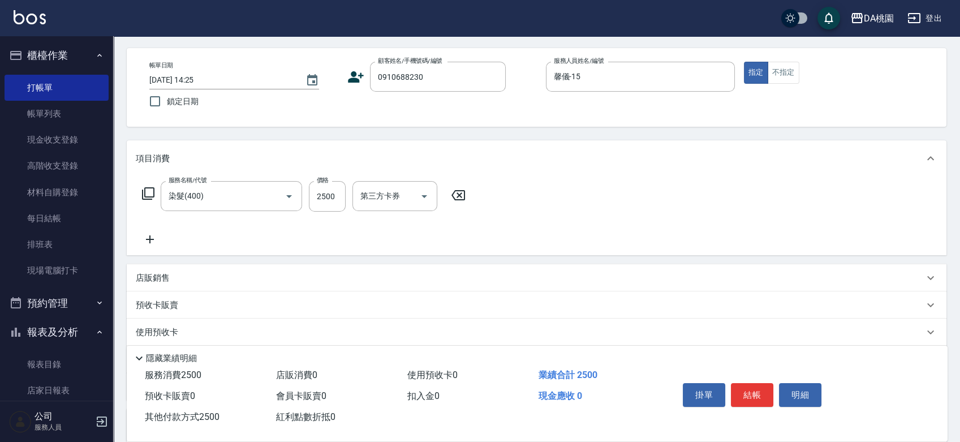
scroll to position [0, 0]
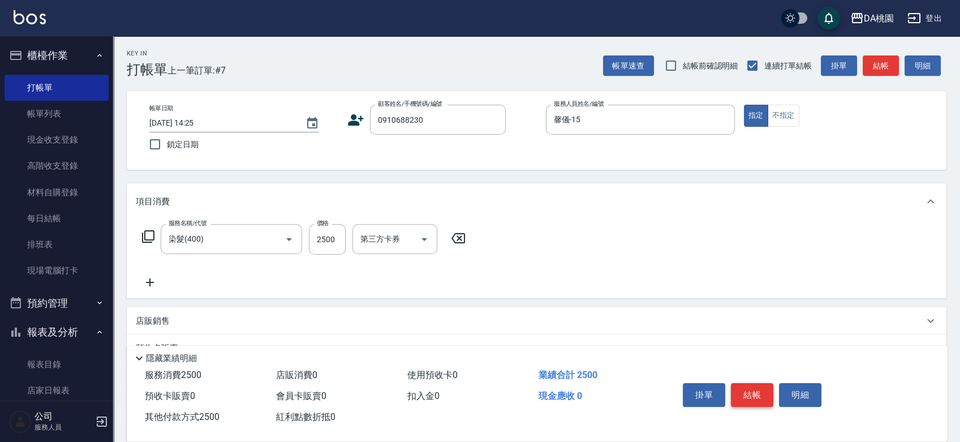
type input "2500"
click at [765, 389] on button "結帳" at bounding box center [752, 395] width 42 height 24
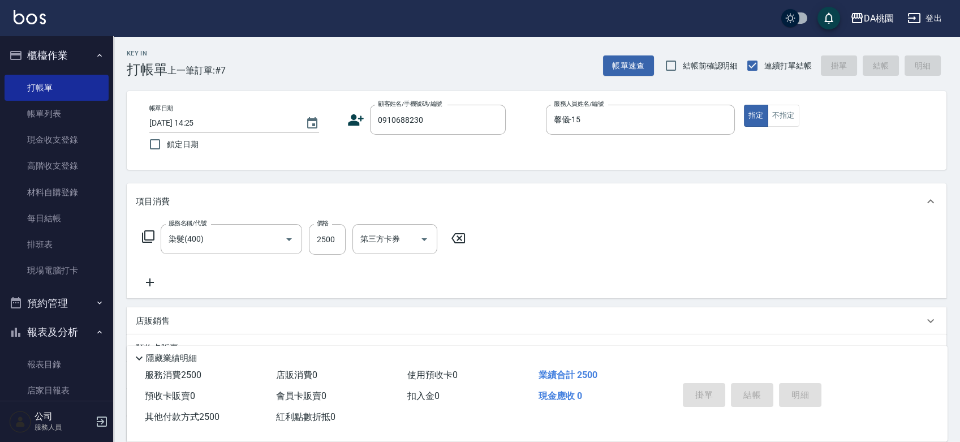
type input "2025/08/17 14:34"
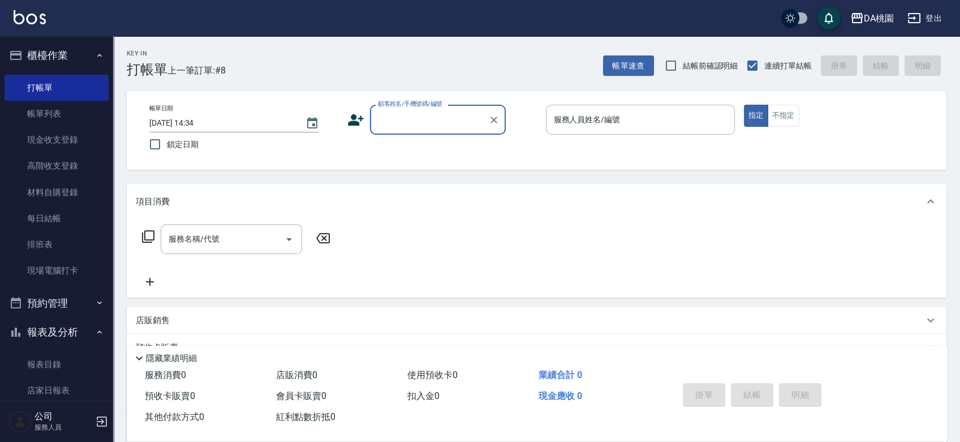
click at [536, 163] on div "帳單日期 2025/08/17 14:34 鎖定日期 顧客姓名/手機號碼/編號 顧客姓名/手機號碼/編號 服務人員姓名/編號 服務人員姓名/編號 指定 不指定" at bounding box center [537, 130] width 820 height 79
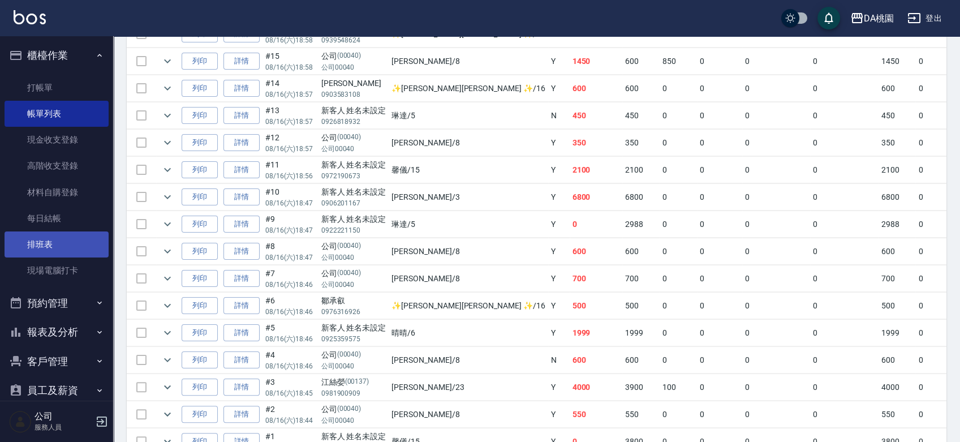
scroll to position [700, 0]
click at [64, 248] on link "排班表" at bounding box center [57, 244] width 104 height 26
